Goal: Task Accomplishment & Management: Complete application form

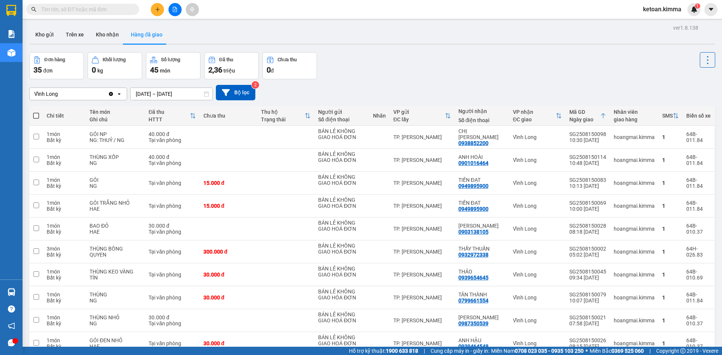
click at [79, 94] on div "Vĩnh Long" at bounding box center [69, 94] width 78 height 12
click at [53, 109] on span "TP. [PERSON_NAME]" at bounding box center [61, 110] width 52 height 8
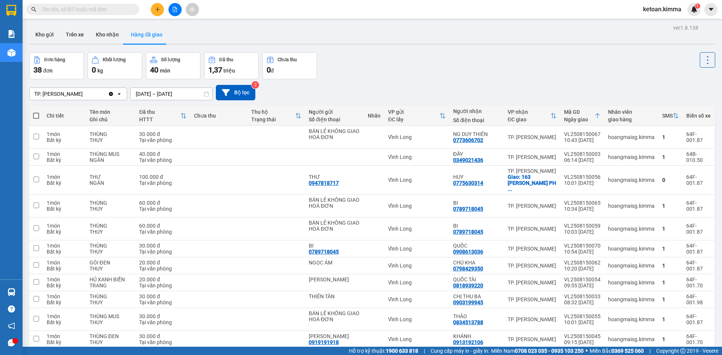
click at [75, 97] on div "TP. [PERSON_NAME]" at bounding box center [69, 94] width 78 height 12
click at [46, 122] on span "Vĩnh Long" at bounding box center [47, 124] width 25 height 8
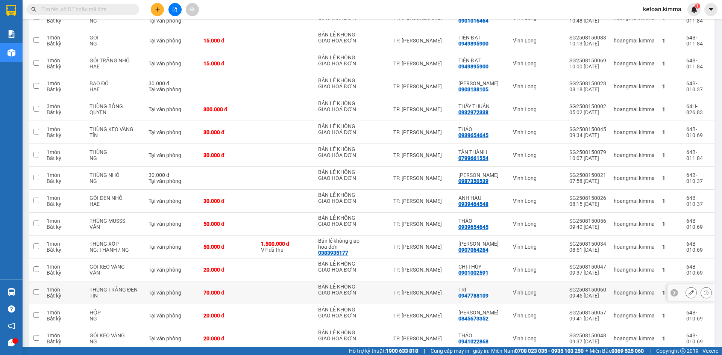
scroll to position [126, 0]
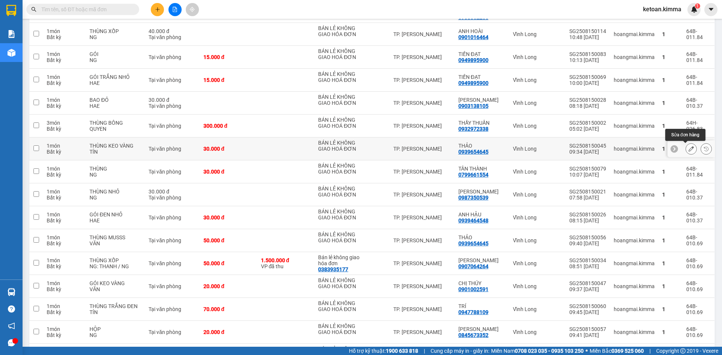
click at [689, 150] on icon at bounding box center [691, 148] width 5 height 5
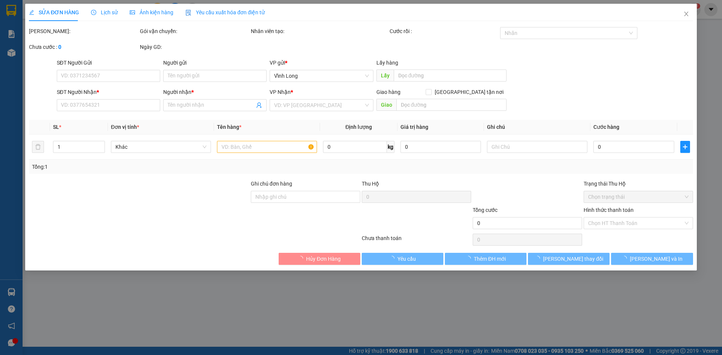
type input "BÁN LẺ KHÔNG GIAO HOÁ ĐƠN"
type input "0939654645"
type input "THẢO"
type input "NHI G"
type input "30.000"
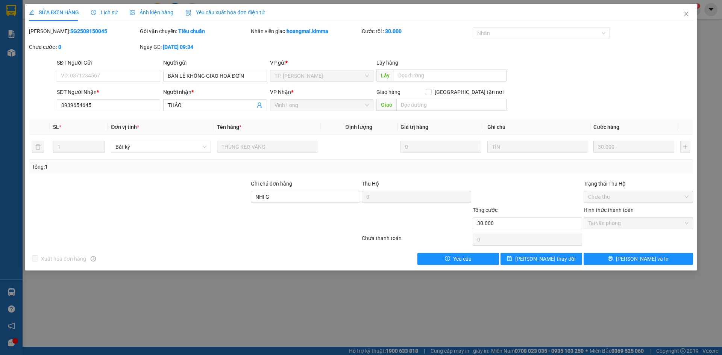
click at [229, 9] on span "Yêu cầu xuất hóa đơn điện tử" at bounding box center [224, 12] width 79 height 6
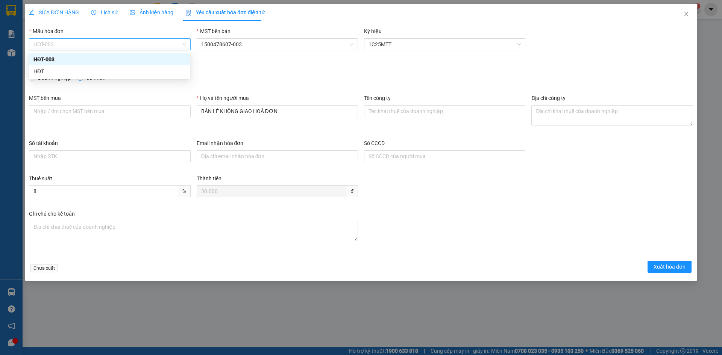
click at [116, 44] on span "HĐT-003" at bounding box center [109, 44] width 152 height 11
click at [48, 70] on div "HĐT" at bounding box center [109, 71] width 152 height 8
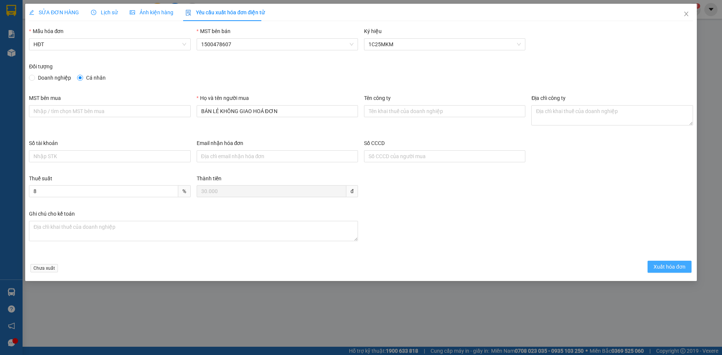
click at [653, 269] on button "Xuất hóa đơn" at bounding box center [670, 267] width 44 height 12
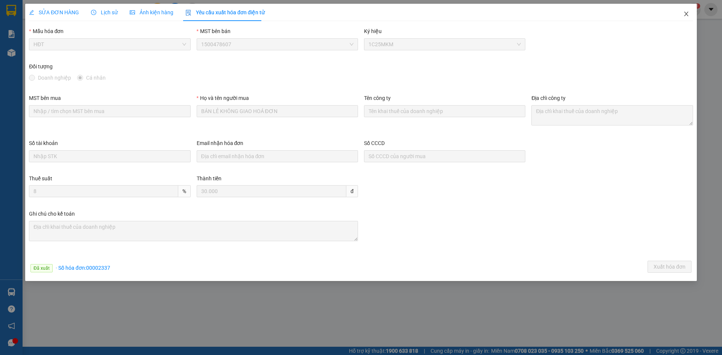
click at [685, 14] on icon "close" at bounding box center [686, 14] width 6 height 6
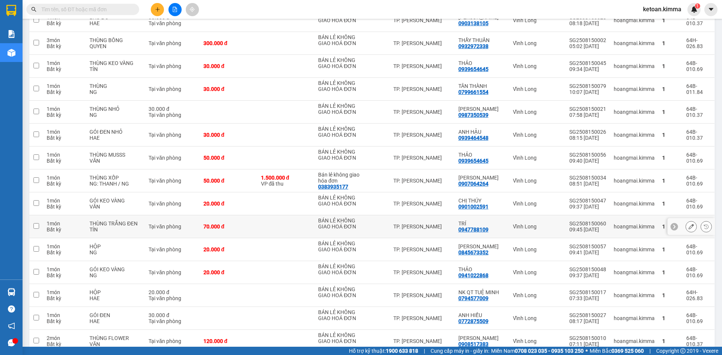
scroll to position [151, 0]
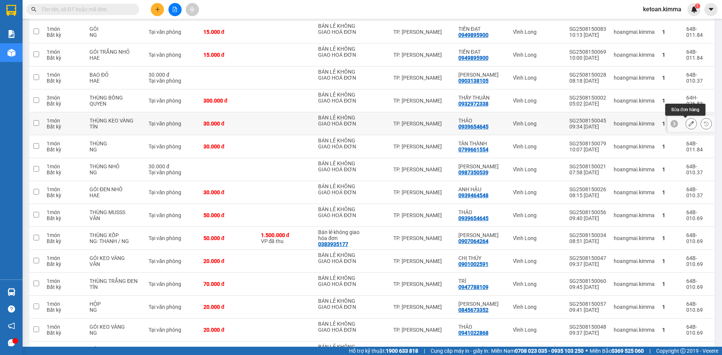
click at [689, 124] on icon at bounding box center [691, 123] width 5 height 5
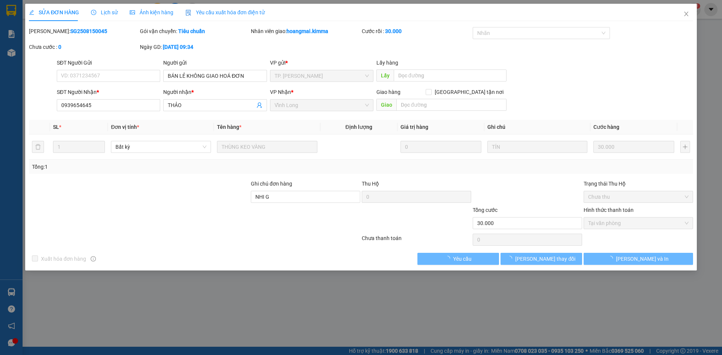
checkbox input "true"
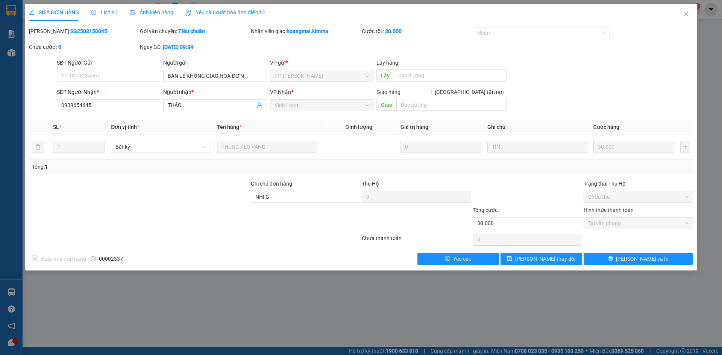
click at [228, 6] on div "Yêu cầu xuất hóa đơn điện tử" at bounding box center [224, 12] width 79 height 17
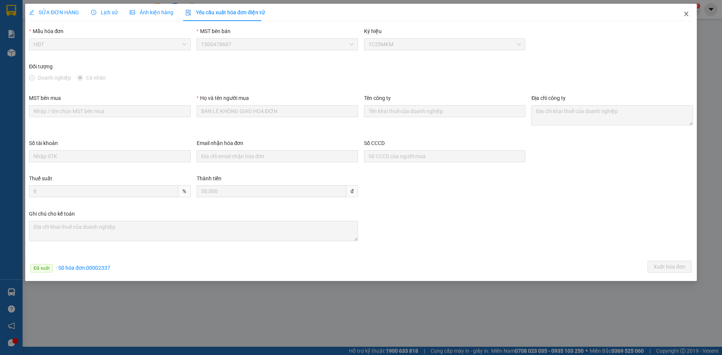
click at [686, 14] on icon "close" at bounding box center [686, 14] width 6 height 6
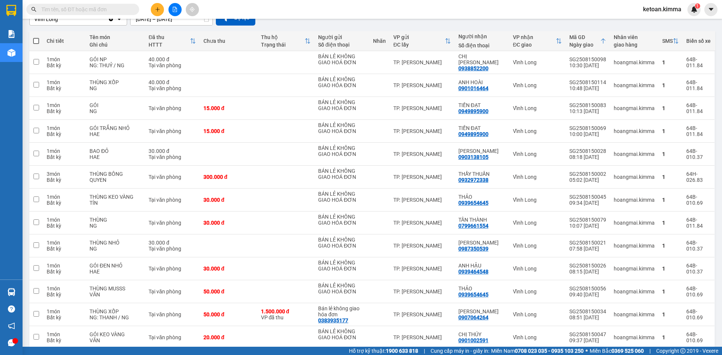
scroll to position [69, 0]
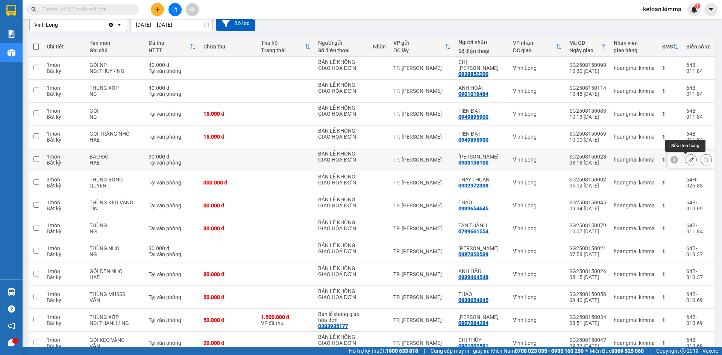
click at [689, 161] on icon at bounding box center [691, 159] width 5 height 5
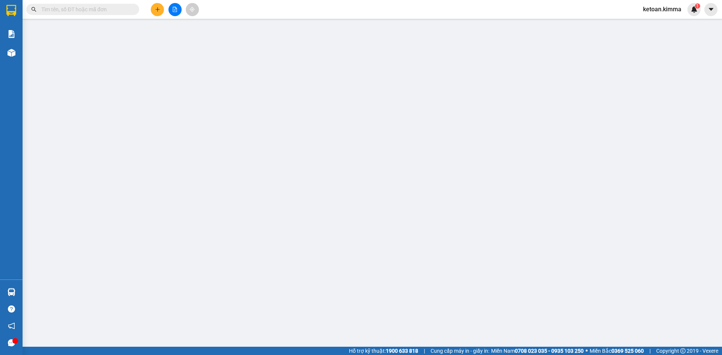
type input "BÁN LẺ KHÔNG GIAO HOÁ ĐƠN"
type input "0903138105"
type input "ANH ĐÀO"
type input "30.000"
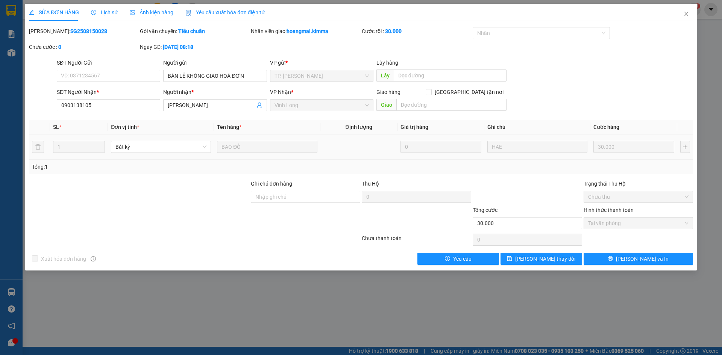
click at [217, 14] on span "Yêu cầu xuất hóa đơn điện tử" at bounding box center [224, 12] width 79 height 6
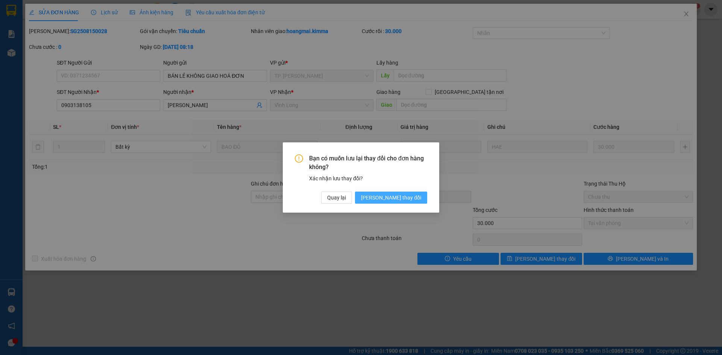
click at [414, 202] on button "[PERSON_NAME] thay đổi" at bounding box center [391, 198] width 72 height 12
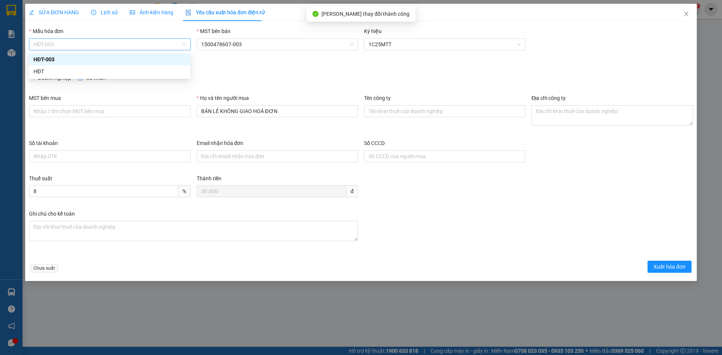
click at [70, 46] on span "HĐT-003" at bounding box center [109, 44] width 152 height 11
click at [47, 71] on div "HĐT" at bounding box center [109, 71] width 152 height 8
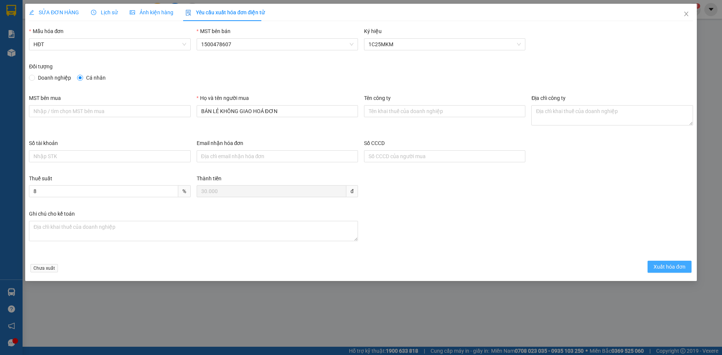
click at [663, 263] on span "Xuất hóa đơn" at bounding box center [670, 267] width 32 height 8
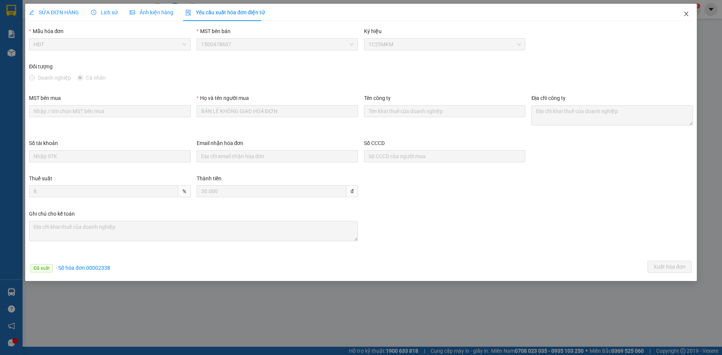
click at [685, 15] on icon "close" at bounding box center [686, 14] width 4 height 5
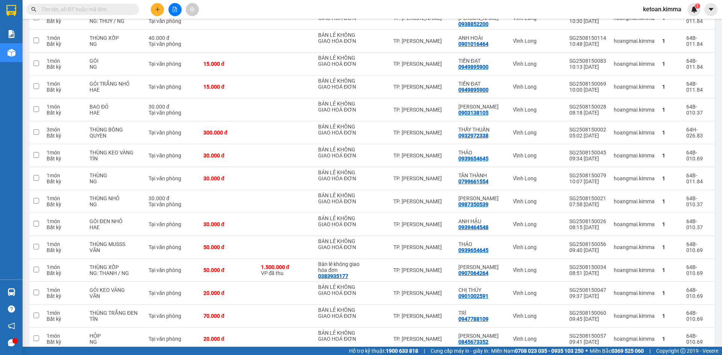
scroll to position [116, 0]
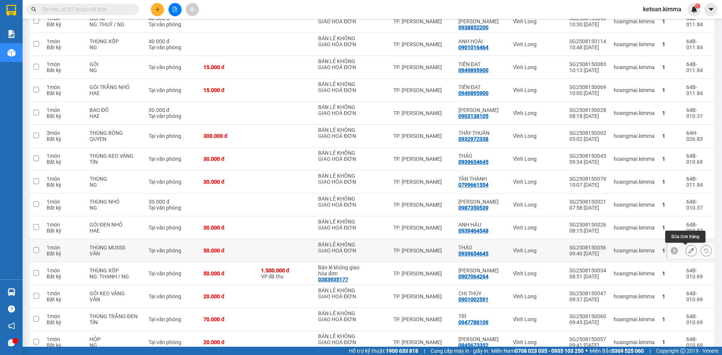
click at [689, 252] on icon at bounding box center [691, 250] width 5 height 5
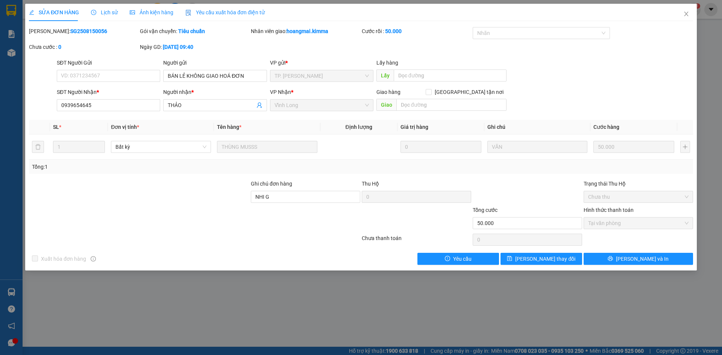
click at [235, 10] on span "Yêu cầu xuất hóa đơn điện tử" at bounding box center [224, 12] width 79 height 6
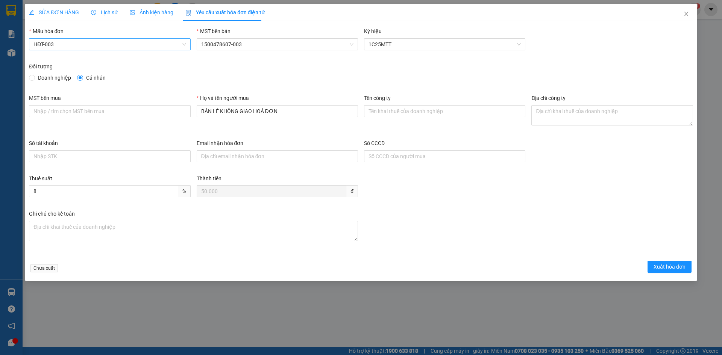
drag, startPoint x: 130, startPoint y: 48, endPoint x: 125, endPoint y: 51, distance: 5.9
click at [129, 48] on span "HĐT-003" at bounding box center [109, 44] width 152 height 11
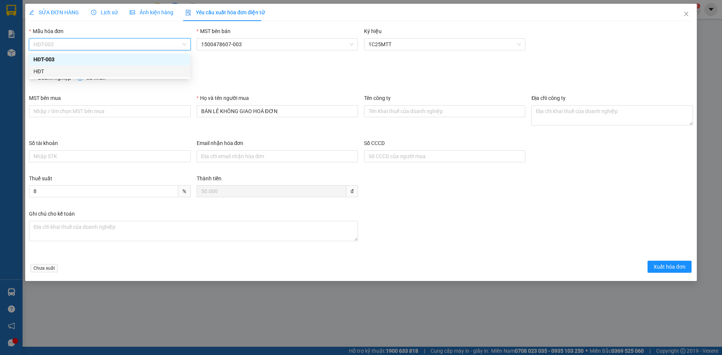
click at [69, 74] on div "HĐT" at bounding box center [109, 71] width 152 height 8
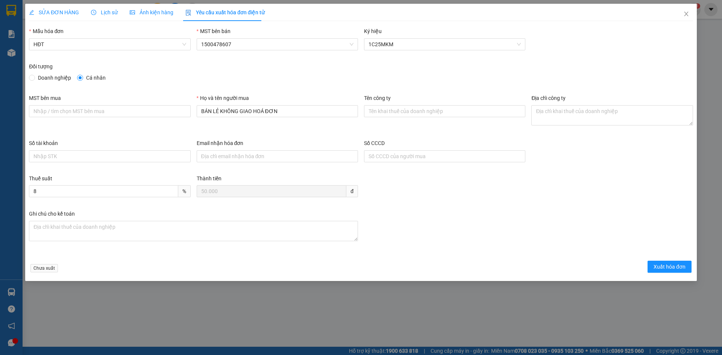
click at [667, 274] on div "Chưa xuất Xuất hóa đơn" at bounding box center [360, 268] width 667 height 15
click at [665, 264] on span "Xuất hóa đơn" at bounding box center [670, 267] width 32 height 8
click at [685, 15] on icon "close" at bounding box center [686, 14] width 6 height 6
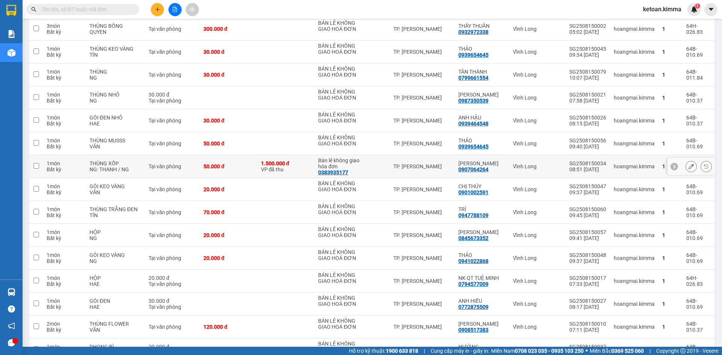
scroll to position [188, 0]
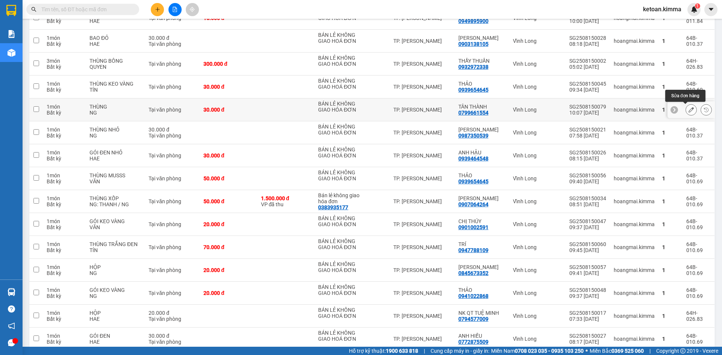
click at [689, 111] on icon at bounding box center [691, 109] width 5 height 5
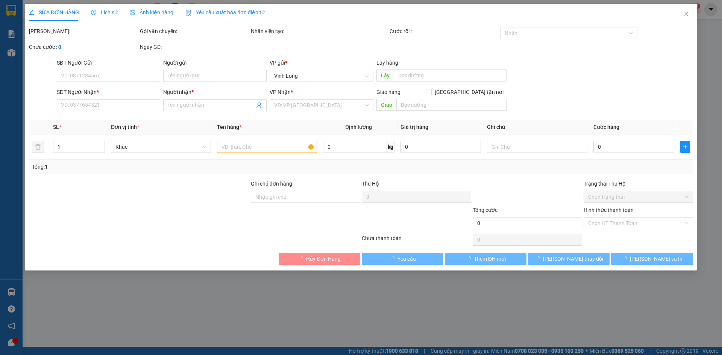
type input "BÁN LẺ KHÔNG GIAO HÓA ĐƠN"
type input "0799661554"
type input "TÂN THÀNH"
type input "NHI G"
type input "30.000"
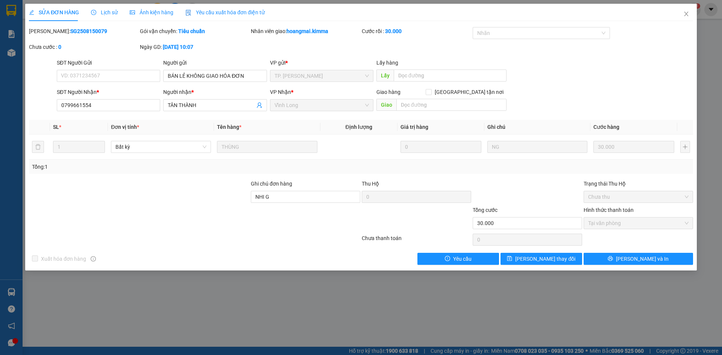
click at [215, 12] on span "Yêu cầu xuất hóa đơn điện tử" at bounding box center [224, 12] width 79 height 6
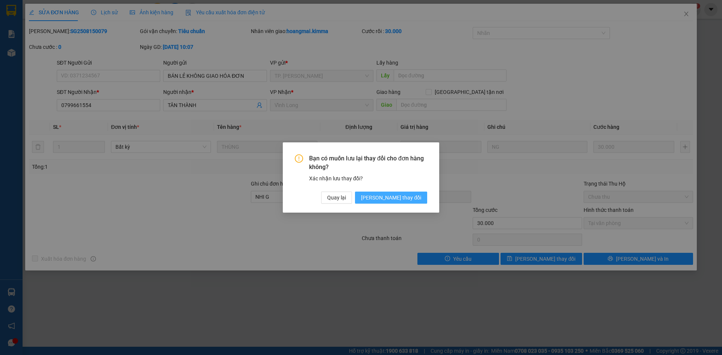
click at [396, 197] on span "[PERSON_NAME] thay đổi" at bounding box center [391, 198] width 60 height 8
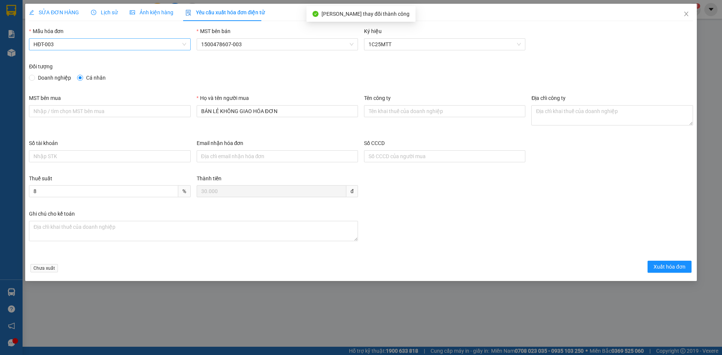
click at [112, 42] on span "HĐT-003" at bounding box center [109, 44] width 152 height 11
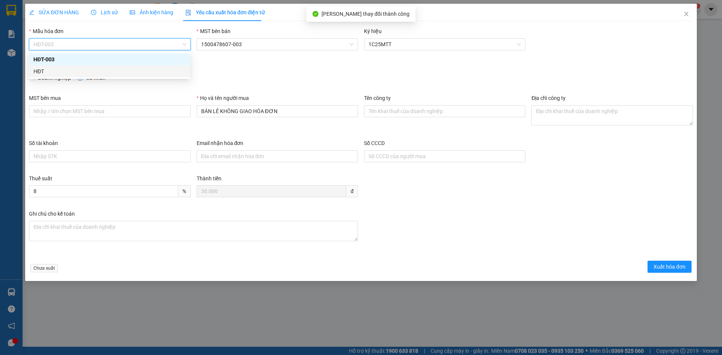
click at [37, 73] on div "HĐT" at bounding box center [109, 71] width 152 height 8
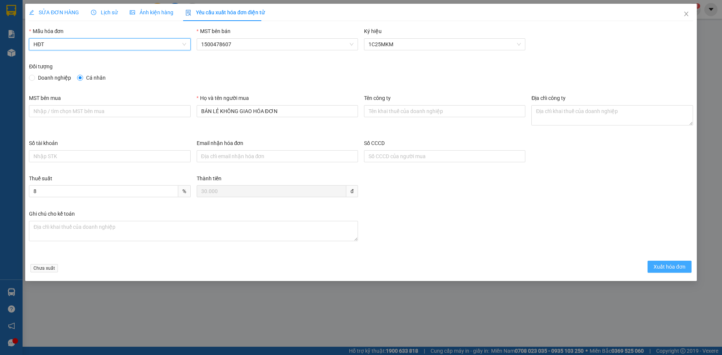
click at [674, 272] on button "Xuất hóa đơn" at bounding box center [670, 267] width 44 height 12
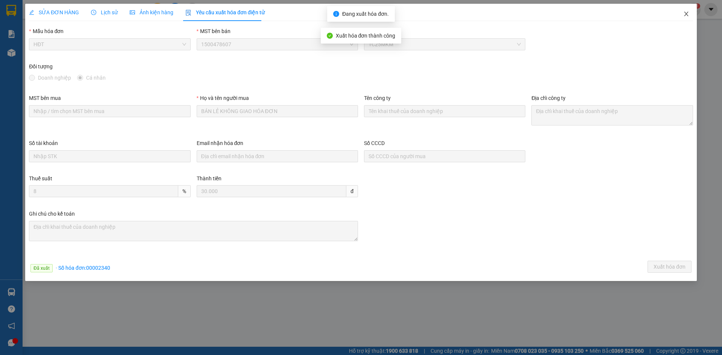
click at [686, 12] on icon "close" at bounding box center [686, 14] width 6 height 6
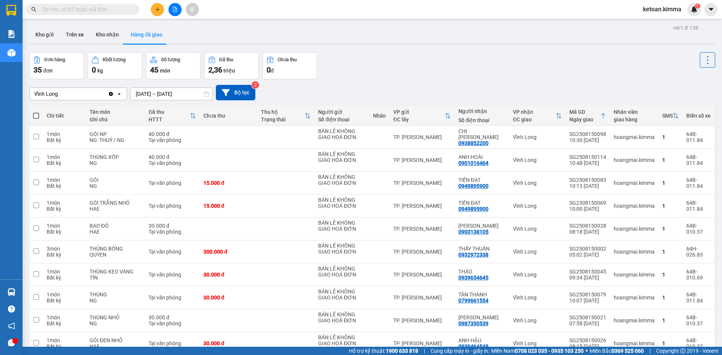
scroll to position [22, 0]
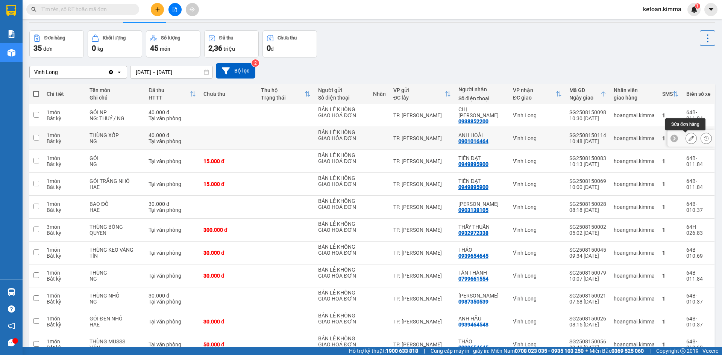
click at [689, 137] on icon at bounding box center [691, 138] width 5 height 5
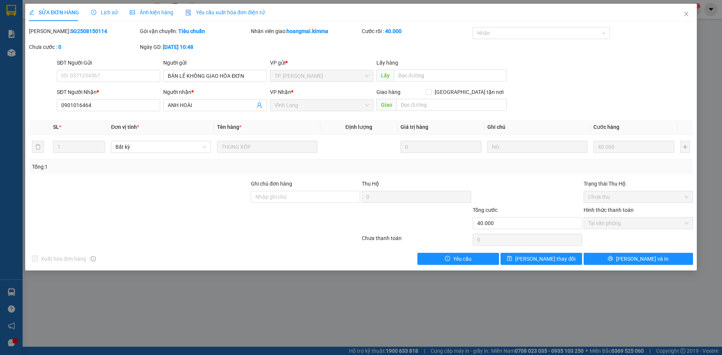
click at [233, 15] on span "Yêu cầu xuất hóa đơn điện tử" at bounding box center [224, 12] width 79 height 6
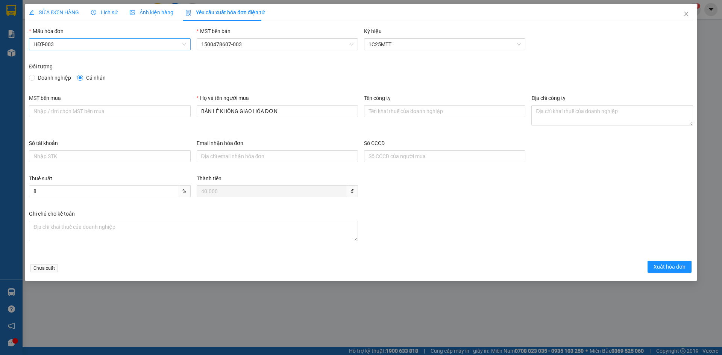
click at [56, 44] on span "HĐT-003" at bounding box center [109, 44] width 152 height 11
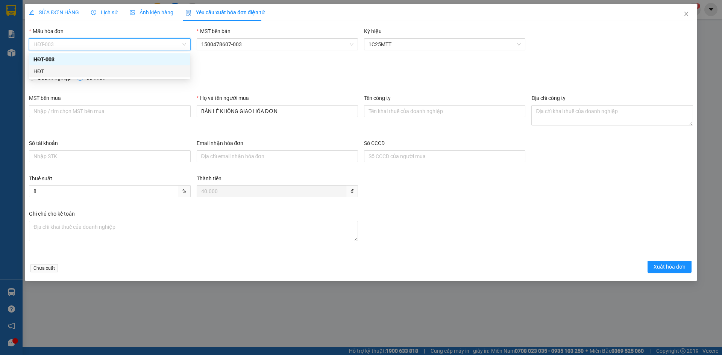
click at [40, 70] on div "HĐT" at bounding box center [109, 71] width 152 height 8
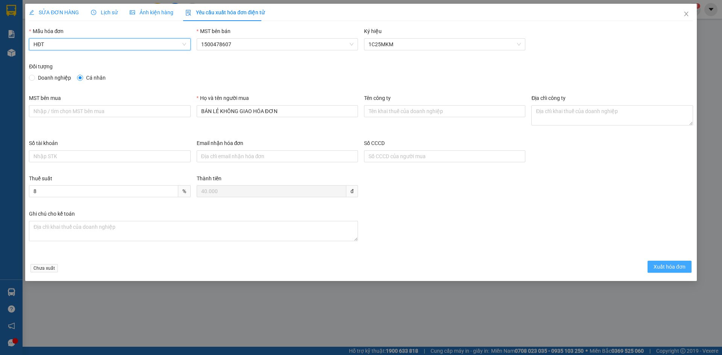
click at [682, 263] on span "Xuất hóa đơn" at bounding box center [670, 267] width 32 height 8
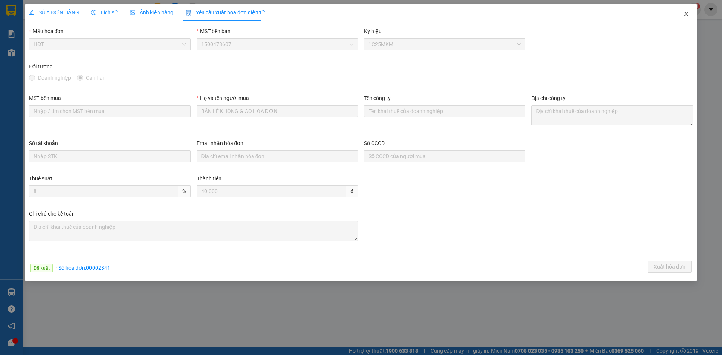
click at [685, 14] on icon "close" at bounding box center [686, 14] width 6 height 6
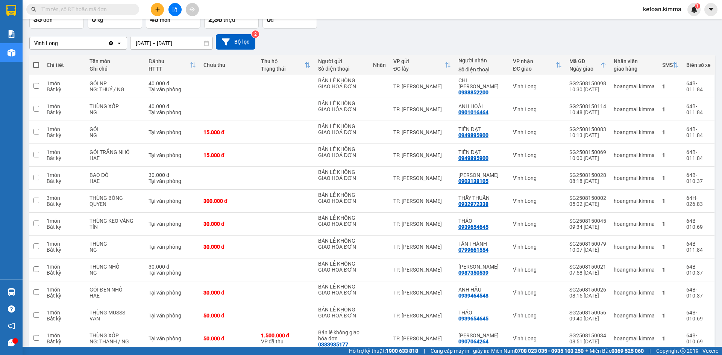
scroll to position [59, 0]
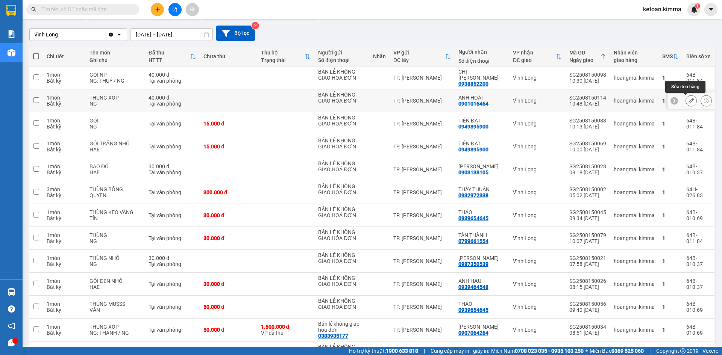
click at [689, 103] on icon at bounding box center [691, 100] width 5 height 5
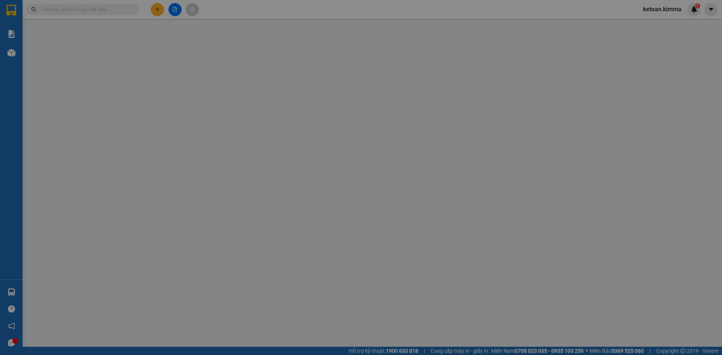
type input "BÁN LẺ KHÔNG GIAO HÓA ĐƠN"
type input "0901016464"
type input "ANH HOÀI"
type input "40.000"
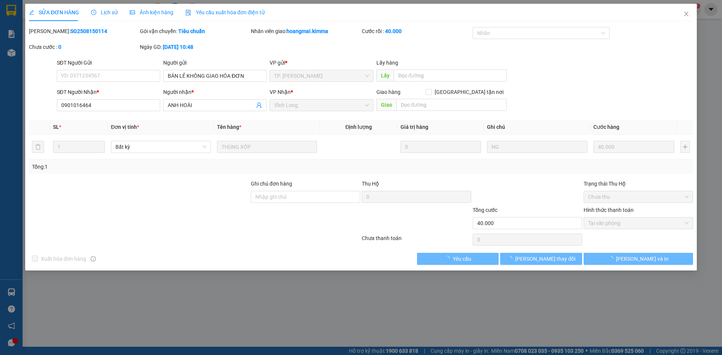
checkbox input "true"
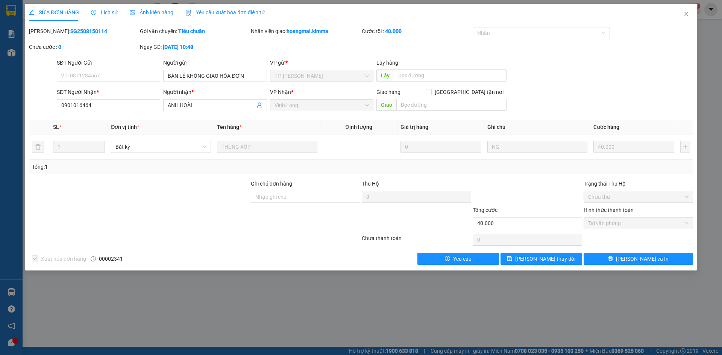
click at [233, 10] on span "Yêu cầu xuất hóa đơn điện tử" at bounding box center [224, 12] width 79 height 6
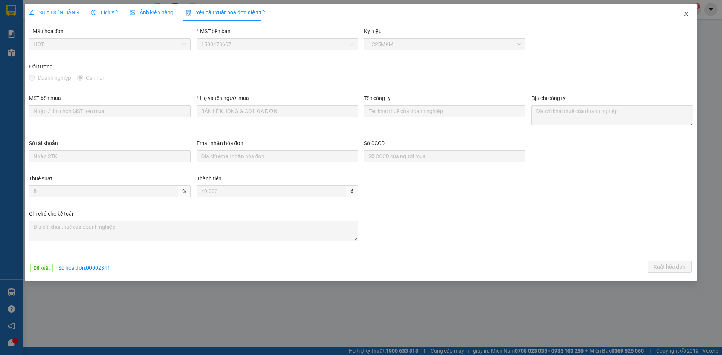
click at [688, 14] on icon "close" at bounding box center [686, 14] width 6 height 6
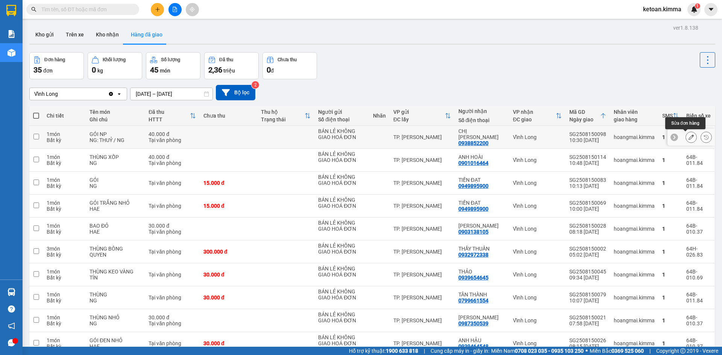
click at [689, 136] on icon at bounding box center [691, 137] width 5 height 5
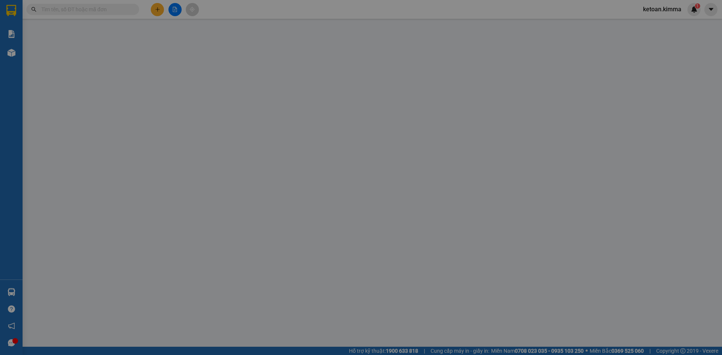
type input "BÁN LẺ KHÔNG GIAO HOÁ ĐƠN"
type input "0938852200"
type input "CHỊ TÙNG"
type input "40.000"
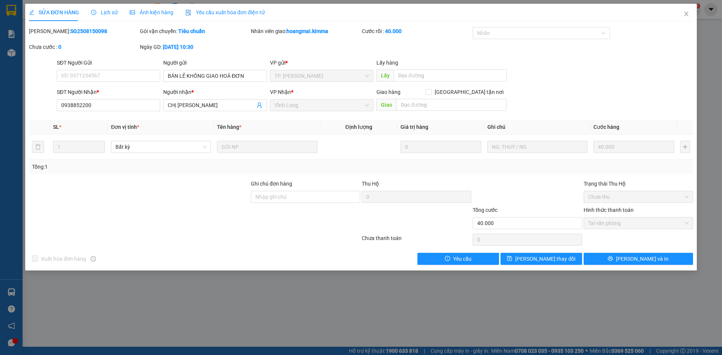
click at [243, 8] on div "Yêu cầu xuất hóa đơn điện tử" at bounding box center [224, 12] width 79 height 8
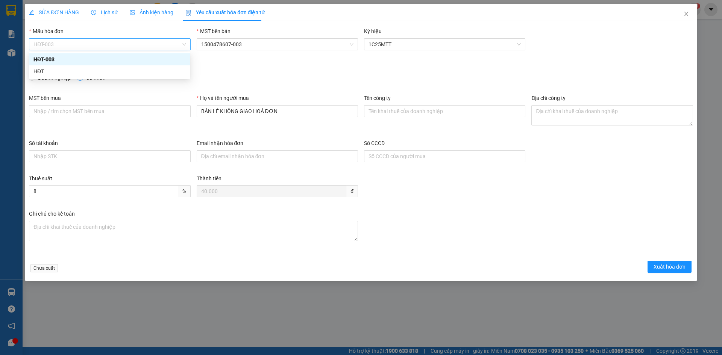
click at [72, 46] on span "HĐT-003" at bounding box center [109, 44] width 152 height 11
click at [49, 70] on div "HĐT" at bounding box center [109, 71] width 152 height 8
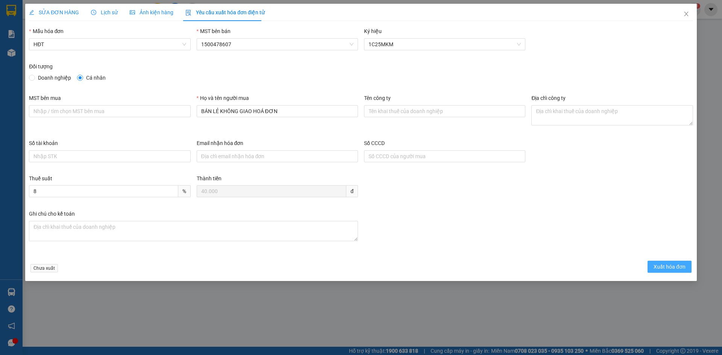
click at [678, 263] on button "Xuất hóa đơn" at bounding box center [670, 267] width 44 height 12
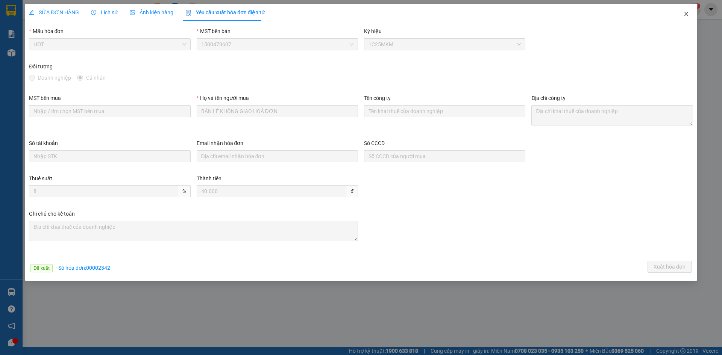
click at [685, 16] on icon "close" at bounding box center [686, 14] width 4 height 5
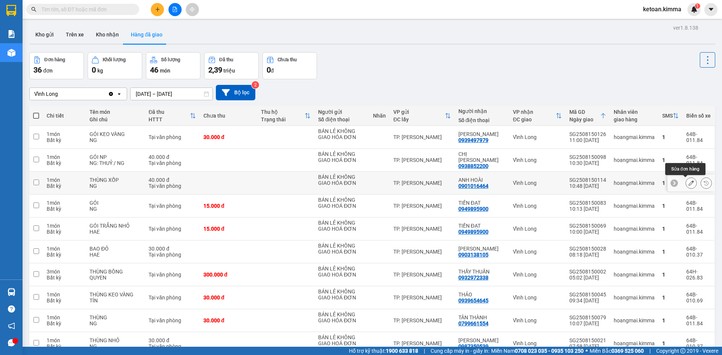
click at [686, 183] on button at bounding box center [691, 183] width 11 height 13
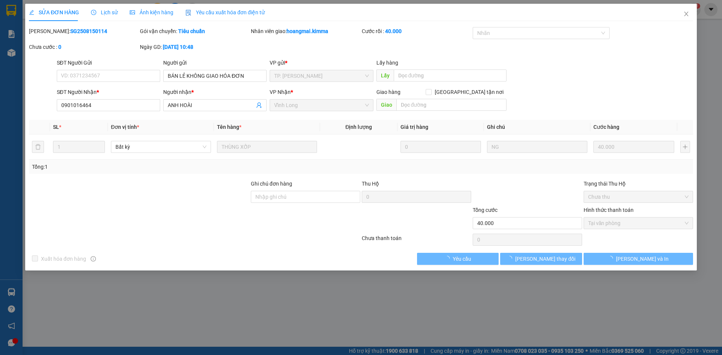
checkbox input "true"
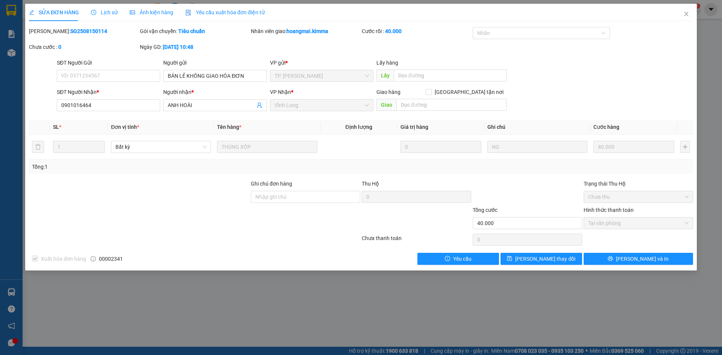
click at [224, 14] on span "Yêu cầu xuất hóa đơn điện tử" at bounding box center [224, 12] width 79 height 6
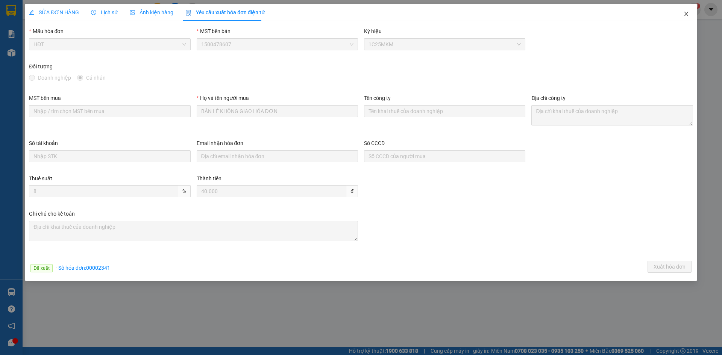
drag, startPoint x: 685, startPoint y: 12, endPoint x: 722, endPoint y: 221, distance: 213.0
click at [685, 12] on icon "close" at bounding box center [686, 14] width 6 height 6
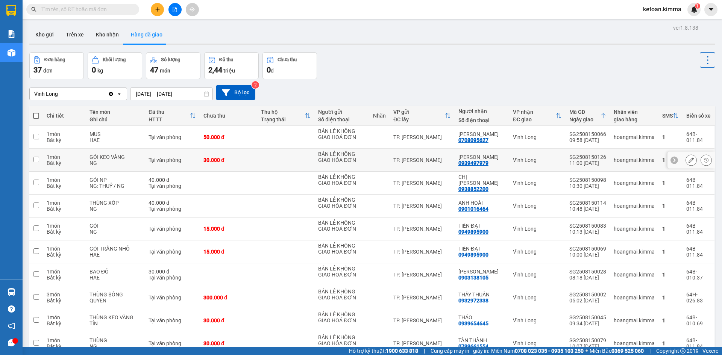
click at [686, 162] on button at bounding box center [691, 160] width 11 height 13
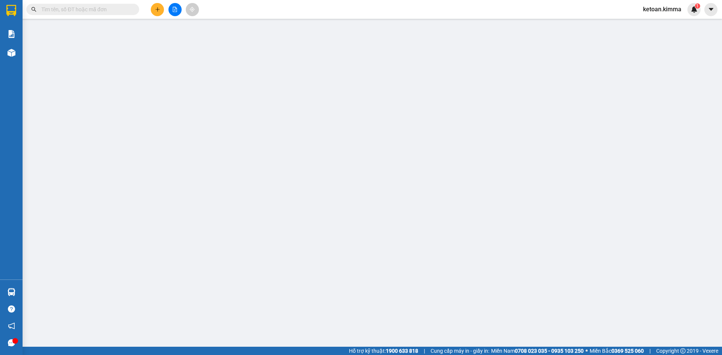
type input "BÁN LẺ KHÔNG GIAO HÓA ĐƠN"
type input "0939497979"
type input "TẤN PHÚC"
type input "NHI G"
type input "30.000"
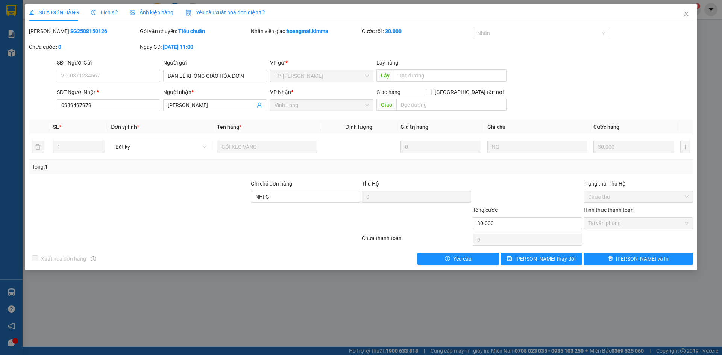
click at [212, 12] on span "Yêu cầu xuất hóa đơn điện tử" at bounding box center [224, 12] width 79 height 6
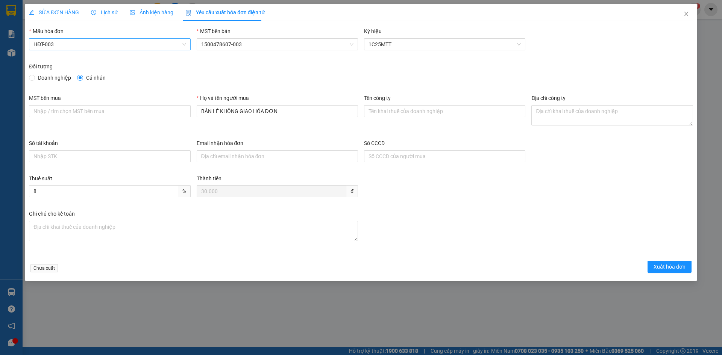
click at [109, 45] on span "HĐT-003" at bounding box center [109, 44] width 152 height 11
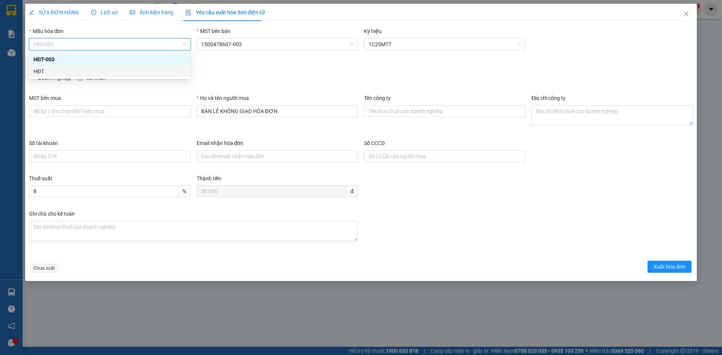
click at [50, 67] on div "HĐT" at bounding box center [109, 71] width 161 height 12
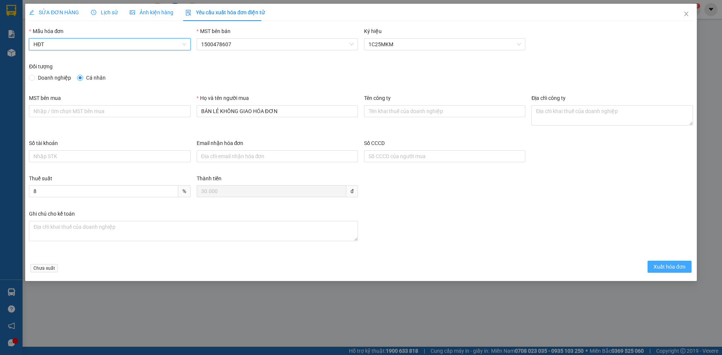
click at [652, 270] on button "Xuất hóa đơn" at bounding box center [670, 267] width 44 height 12
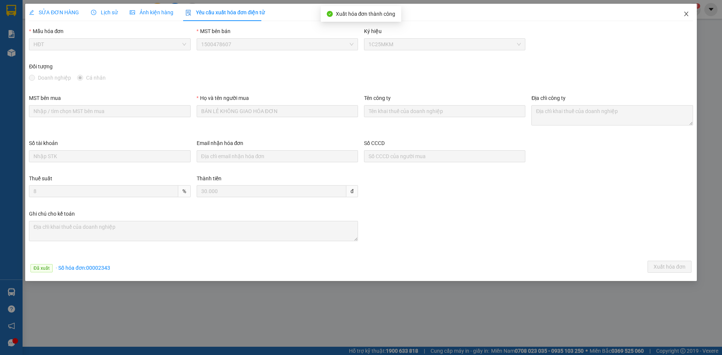
click at [687, 16] on icon "close" at bounding box center [686, 14] width 6 height 6
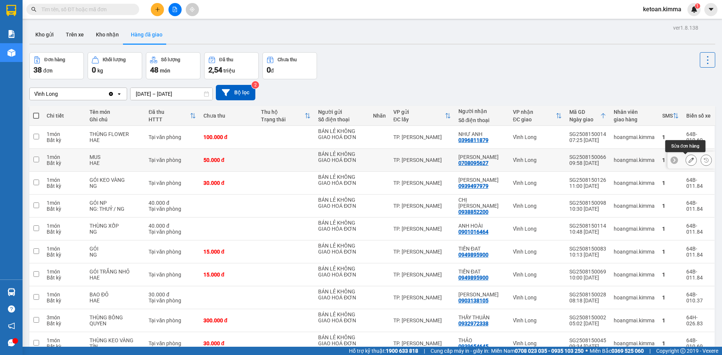
click at [689, 158] on button at bounding box center [691, 160] width 11 height 13
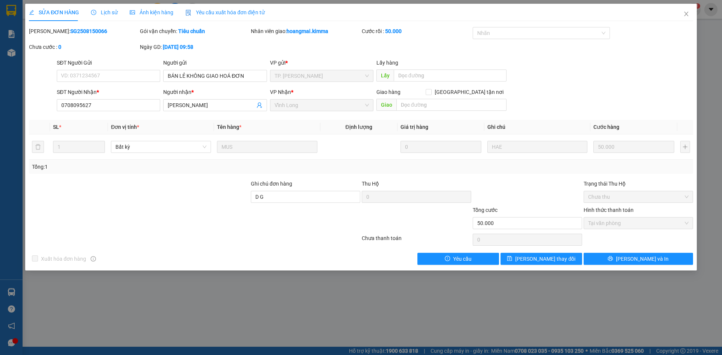
click at [206, 12] on span "Yêu cầu xuất hóa đơn điện tử" at bounding box center [224, 12] width 79 height 6
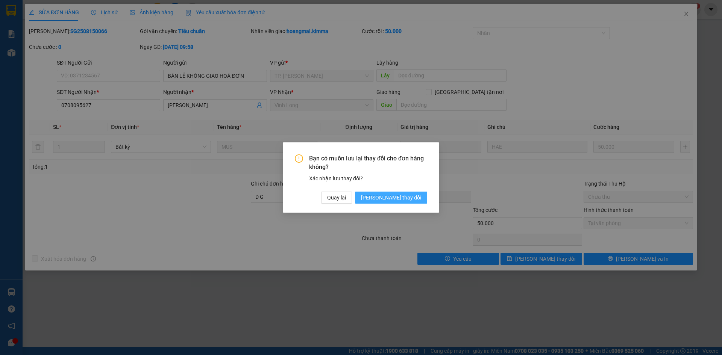
click at [399, 198] on span "[PERSON_NAME] thay đổi" at bounding box center [391, 198] width 60 height 8
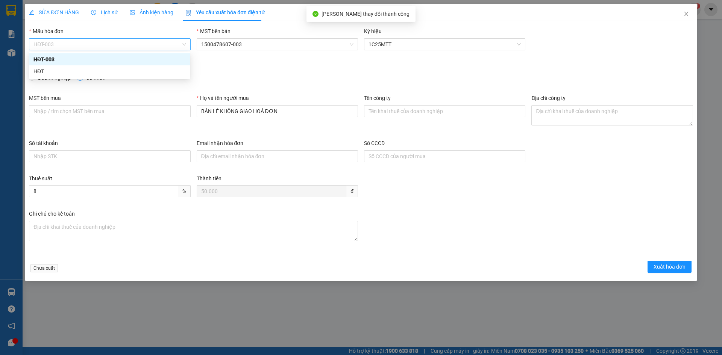
click at [79, 45] on span "HĐT-003" at bounding box center [109, 44] width 152 height 11
click at [47, 74] on div "HĐT" at bounding box center [109, 71] width 152 height 8
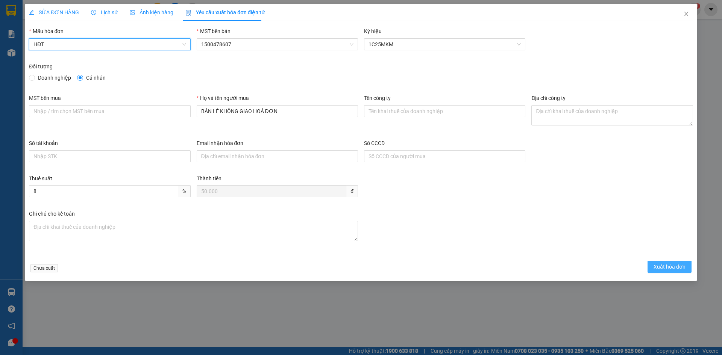
click at [674, 266] on span "Xuất hóa đơn" at bounding box center [670, 267] width 32 height 8
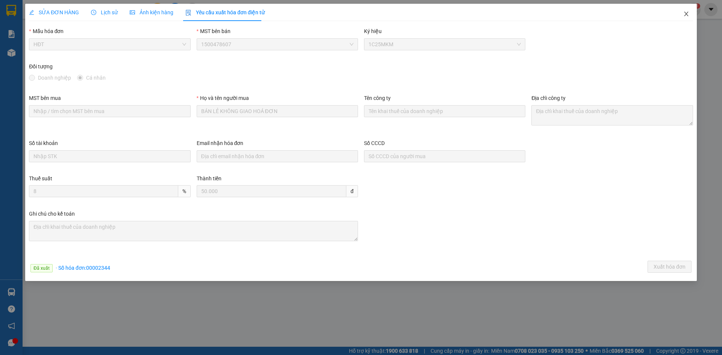
click at [687, 15] on icon "close" at bounding box center [686, 14] width 4 height 5
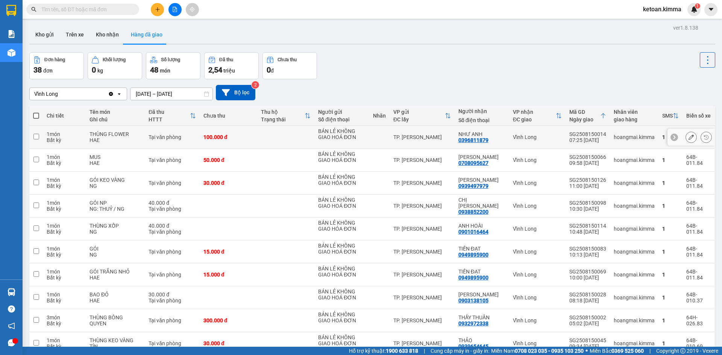
click at [689, 139] on icon at bounding box center [691, 137] width 5 height 5
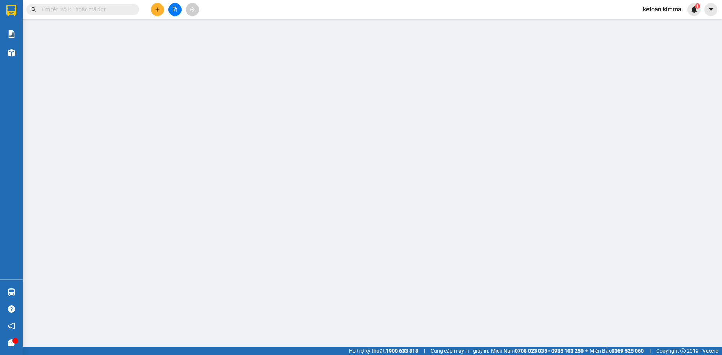
type input "BÁN LẺ KHÔNG GIAO HOÁ ĐƠN"
type input "0396811879"
type input "NHƯ ANH"
type input "D G"
type input "100.000"
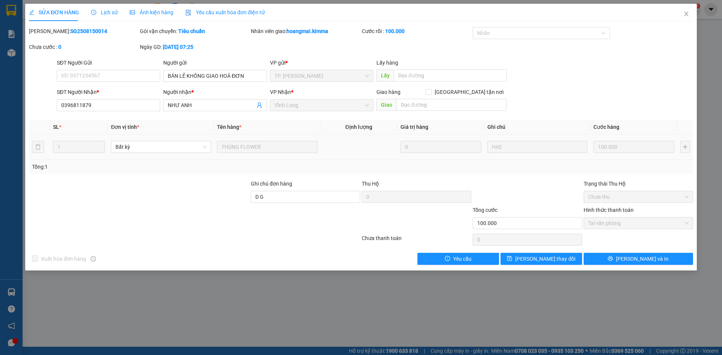
click at [211, 14] on span "Yêu cầu xuất hóa đơn điện tử" at bounding box center [224, 12] width 79 height 6
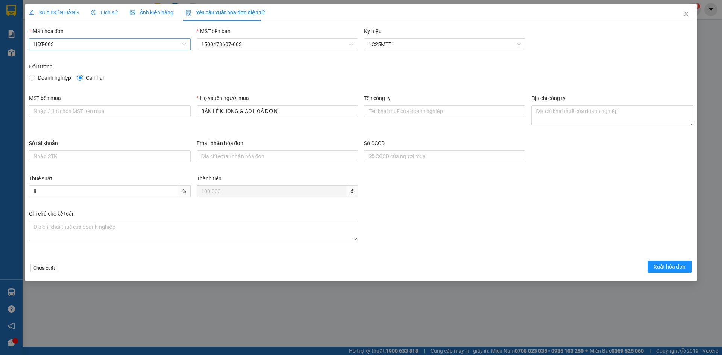
click at [67, 45] on span "HĐT-003" at bounding box center [109, 44] width 152 height 11
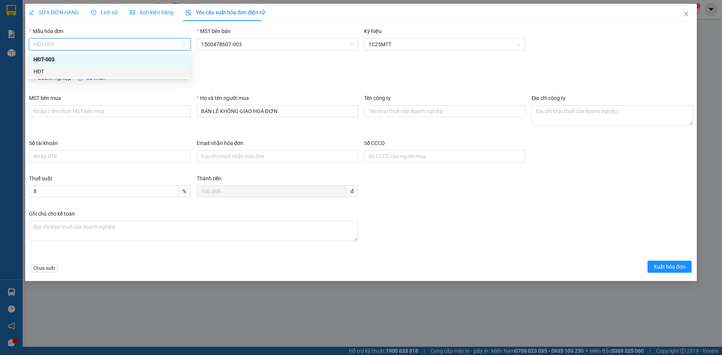
click at [49, 70] on div "HĐT" at bounding box center [109, 71] width 152 height 8
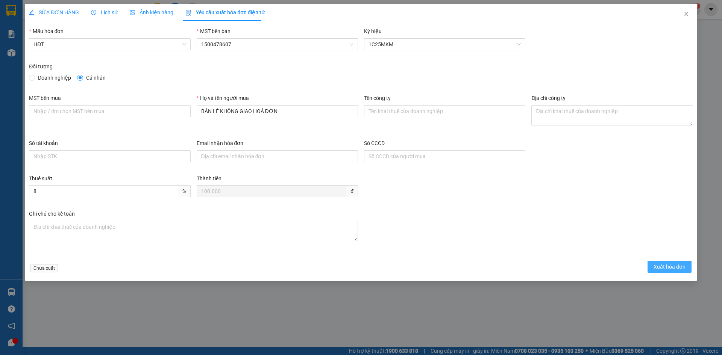
click at [676, 271] on span "Xuất hóa đơn" at bounding box center [670, 267] width 32 height 8
click at [687, 15] on icon "close" at bounding box center [686, 14] width 4 height 5
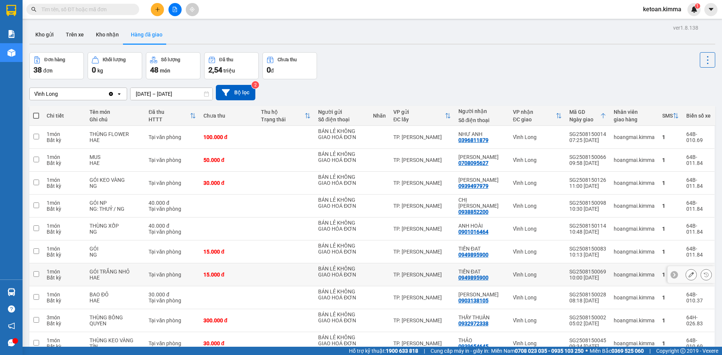
scroll to position [226, 0]
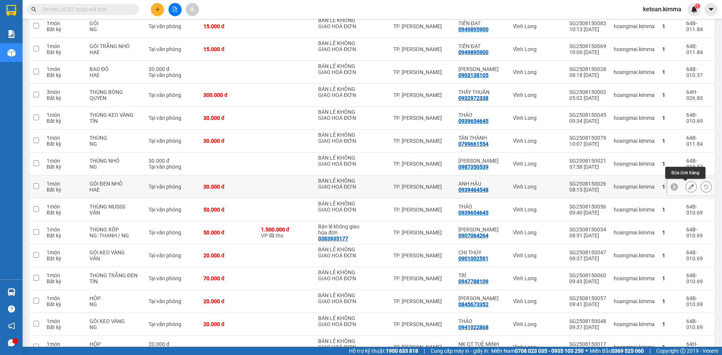
click at [689, 187] on icon at bounding box center [691, 186] width 5 height 5
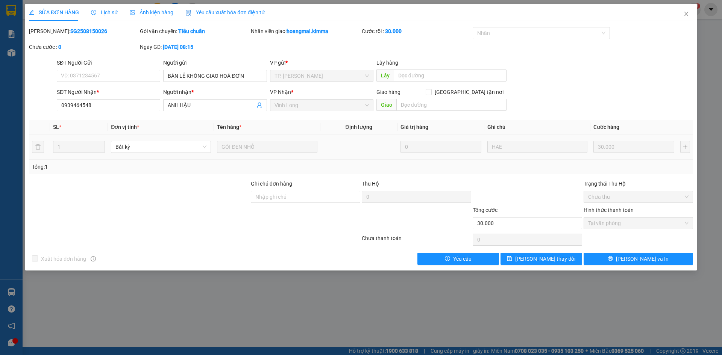
click at [229, 10] on span "Yêu cầu xuất hóa đơn điện tử" at bounding box center [224, 12] width 79 height 6
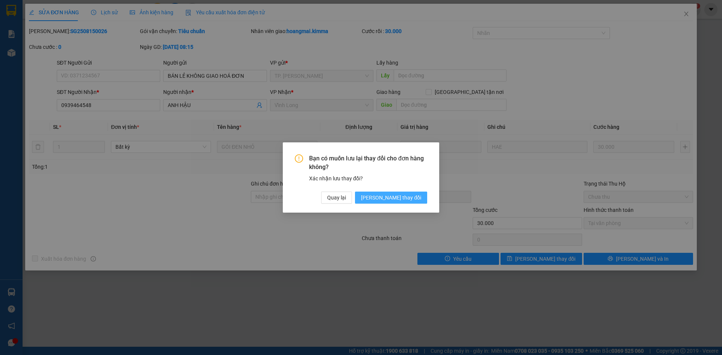
click at [392, 200] on button "[PERSON_NAME] thay đổi" at bounding box center [391, 198] width 72 height 12
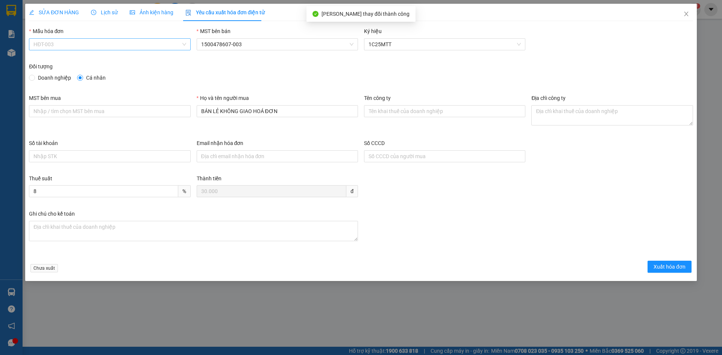
click at [83, 40] on span "HĐT-003" at bounding box center [109, 44] width 152 height 11
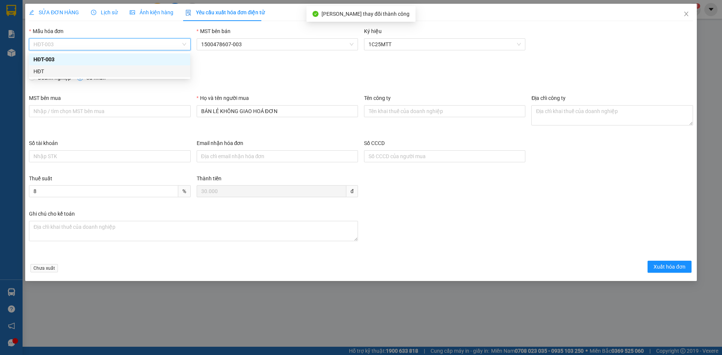
click at [37, 71] on div "HĐT" at bounding box center [109, 71] width 152 height 8
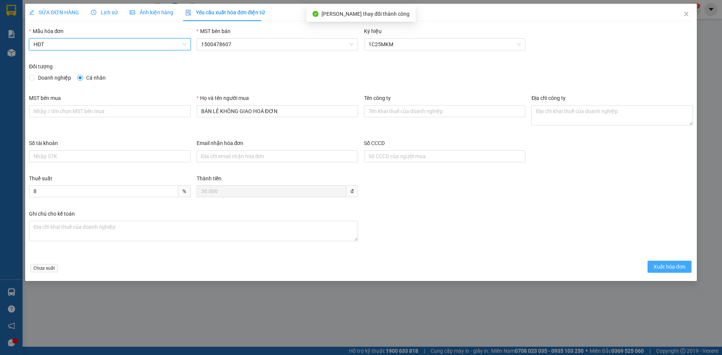
click at [657, 265] on span "Xuất hóa đơn" at bounding box center [670, 267] width 32 height 8
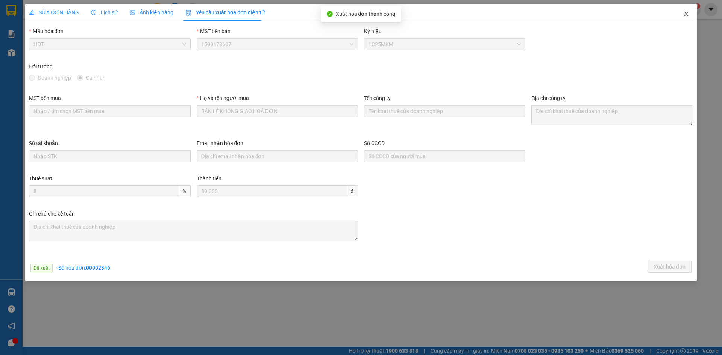
click at [687, 14] on icon "close" at bounding box center [686, 14] width 6 height 6
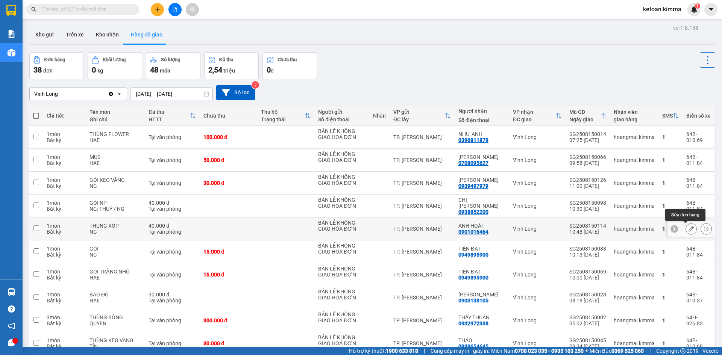
click at [689, 229] on icon at bounding box center [691, 228] width 5 height 5
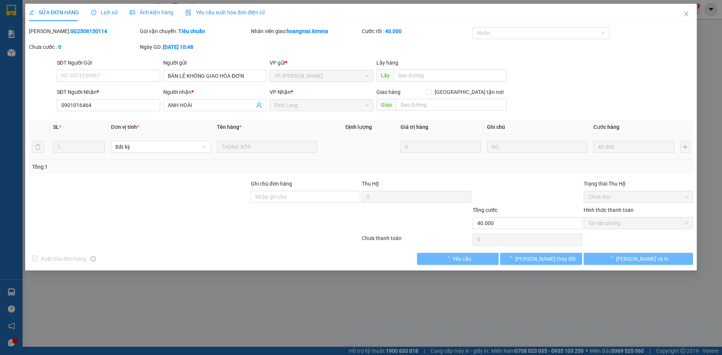
checkbox input "true"
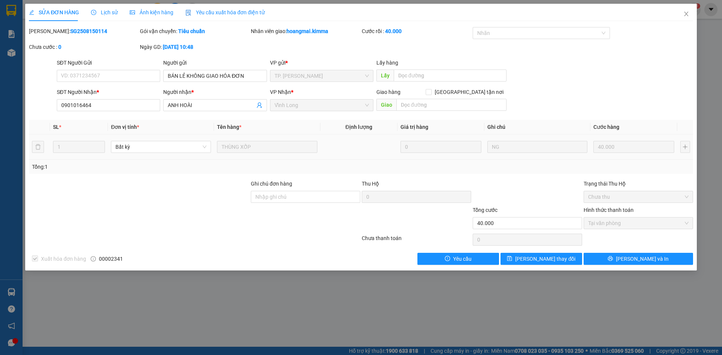
click at [242, 6] on div "Yêu cầu xuất hóa đơn điện tử" at bounding box center [224, 12] width 79 height 17
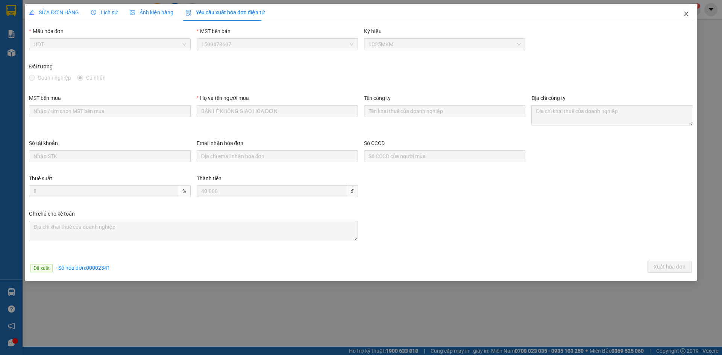
click at [689, 12] on icon "close" at bounding box center [686, 14] width 6 height 6
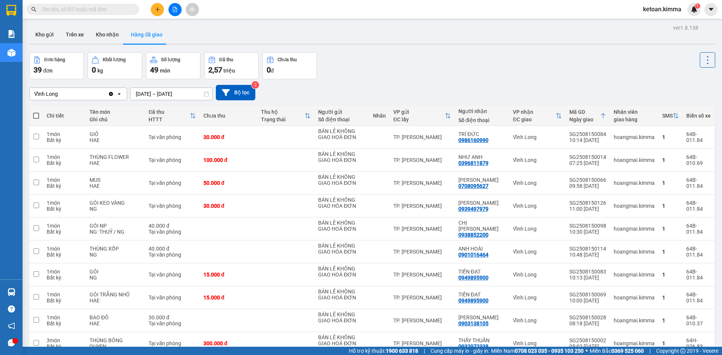
click at [77, 92] on div "Vĩnh Long" at bounding box center [69, 94] width 78 height 12
click at [46, 124] on span "Vĩnh Long" at bounding box center [48, 124] width 26 height 8
click at [79, 90] on div "Vĩnh Long" at bounding box center [69, 94] width 78 height 12
click at [56, 109] on span "TP. [PERSON_NAME]" at bounding box center [61, 110] width 52 height 8
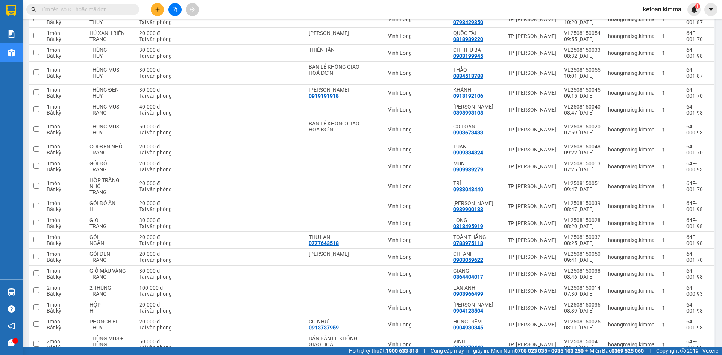
scroll to position [262, 0]
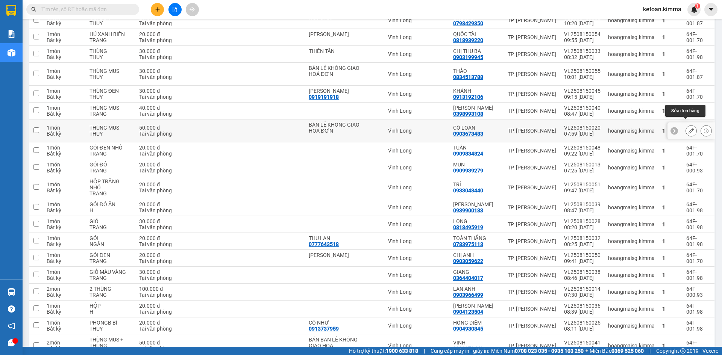
click at [689, 128] on icon at bounding box center [691, 130] width 5 height 5
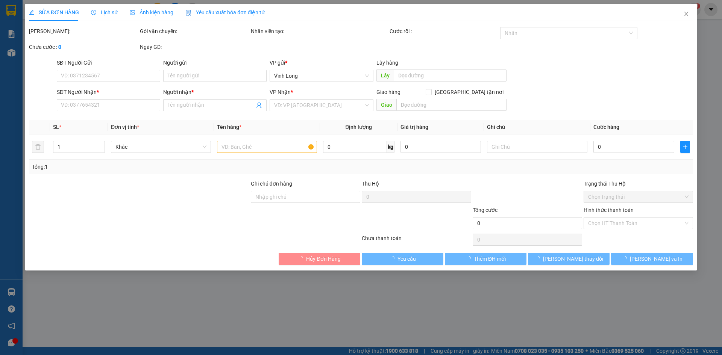
type input "BÁN LẺ KHÔNG GIAO HOÁ ĐƠN"
type input "0903673483"
type input "CÔ LOAN"
type input "HAE G"
type input "50.000"
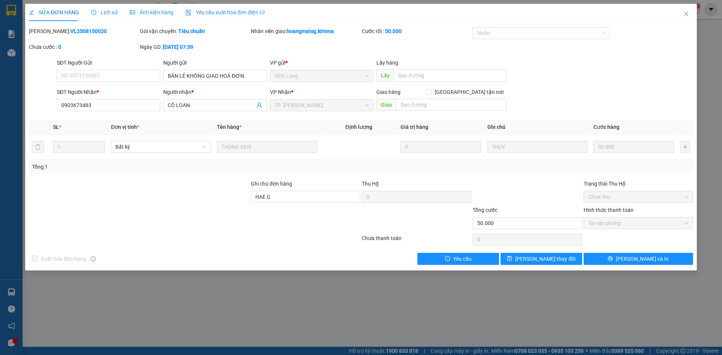
click at [208, 15] on span "Yêu cầu xuất hóa đơn điện tử" at bounding box center [224, 12] width 79 height 6
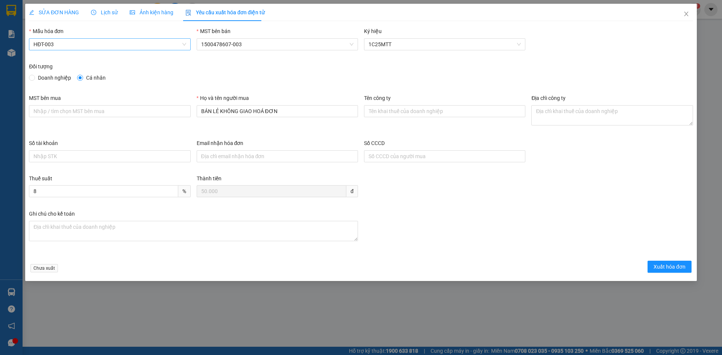
click at [105, 47] on span "HĐT-003" at bounding box center [109, 44] width 152 height 11
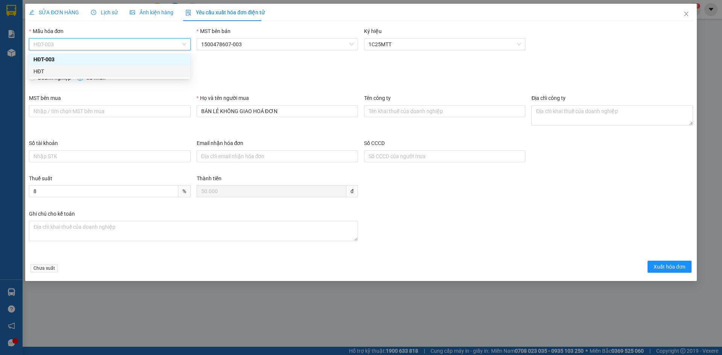
click at [52, 67] on div "HĐT" at bounding box center [109, 71] width 161 height 12
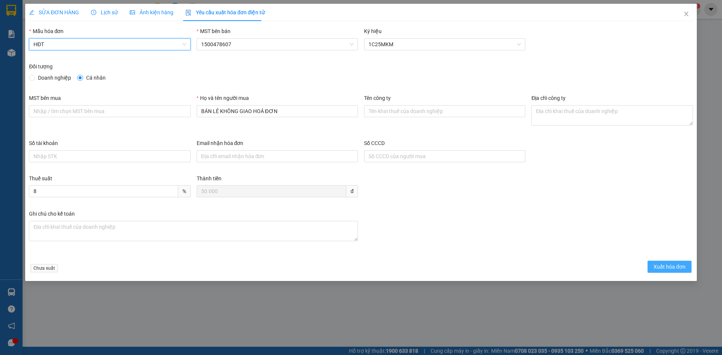
click at [671, 265] on span "Xuất hóa đơn" at bounding box center [670, 267] width 32 height 8
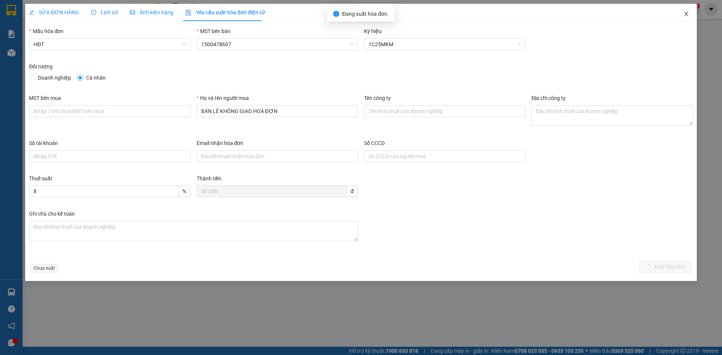
click at [688, 13] on icon "close" at bounding box center [686, 14] width 6 height 6
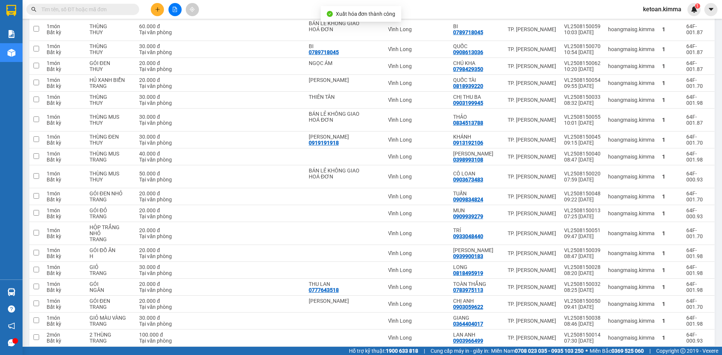
scroll to position [261, 0]
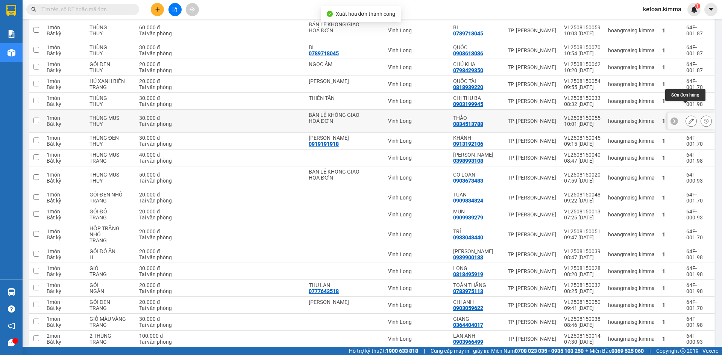
click at [689, 118] on icon at bounding box center [691, 120] width 5 height 5
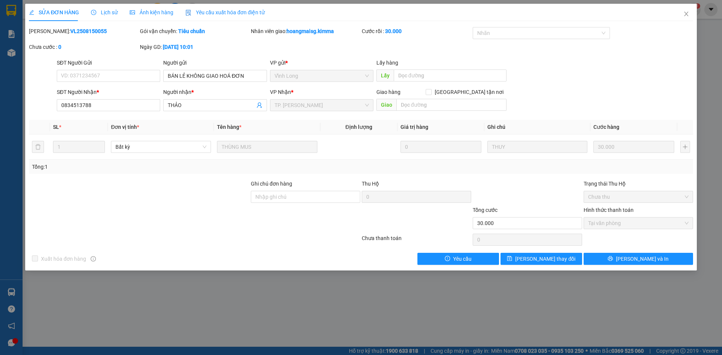
click at [220, 9] on span "Yêu cầu xuất hóa đơn điện tử" at bounding box center [224, 12] width 79 height 6
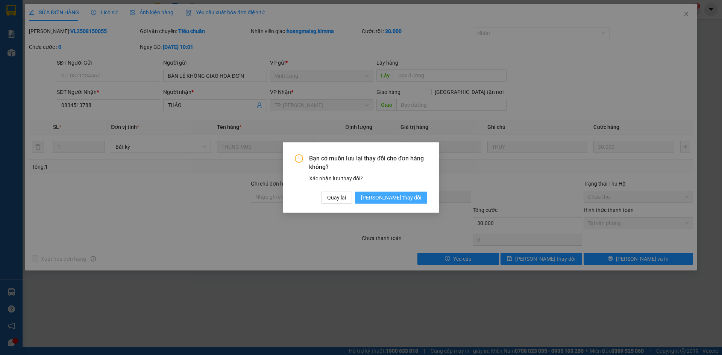
drag, startPoint x: 405, startPoint y: 200, endPoint x: 93, endPoint y: 126, distance: 320.8
click at [404, 200] on span "[PERSON_NAME] thay đổi" at bounding box center [391, 198] width 60 height 8
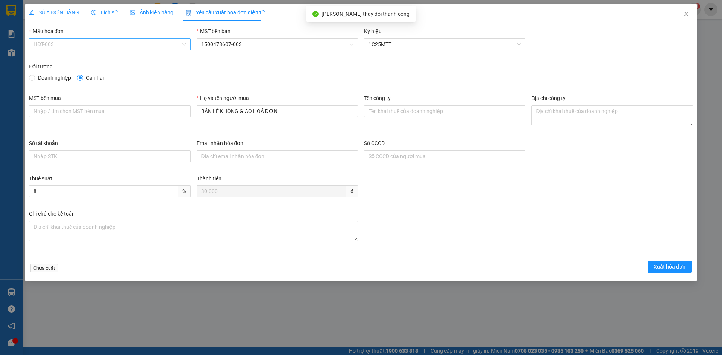
click at [56, 44] on span "HĐT-003" at bounding box center [109, 44] width 152 height 11
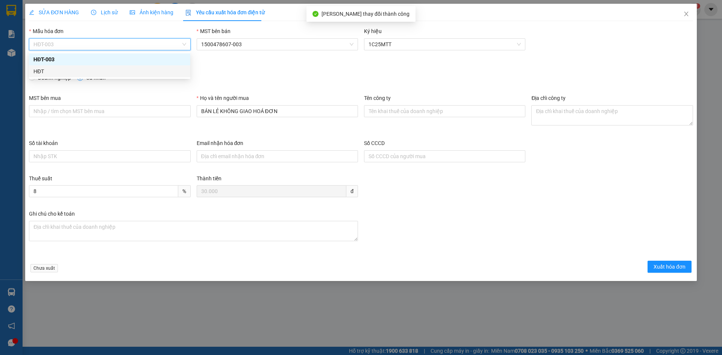
click at [34, 74] on div "HĐT" at bounding box center [109, 71] width 152 height 8
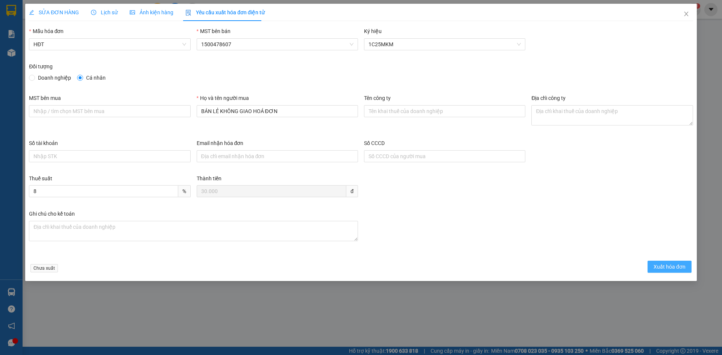
click at [659, 268] on span "Xuất hóa đơn" at bounding box center [670, 267] width 32 height 8
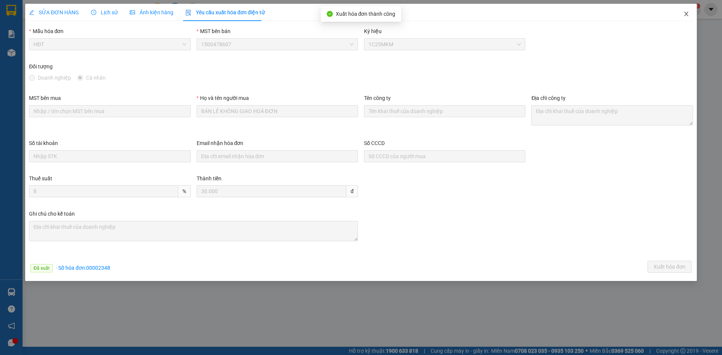
click at [685, 12] on icon "close" at bounding box center [686, 14] width 6 height 6
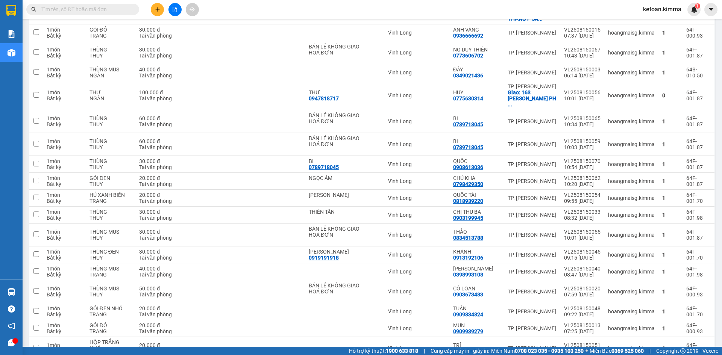
scroll to position [145, 0]
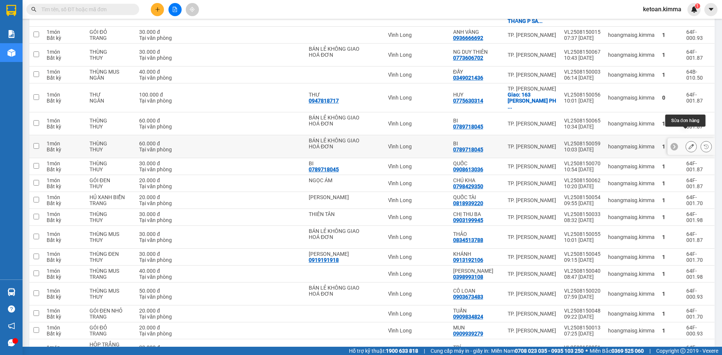
click at [689, 144] on icon at bounding box center [691, 146] width 5 height 5
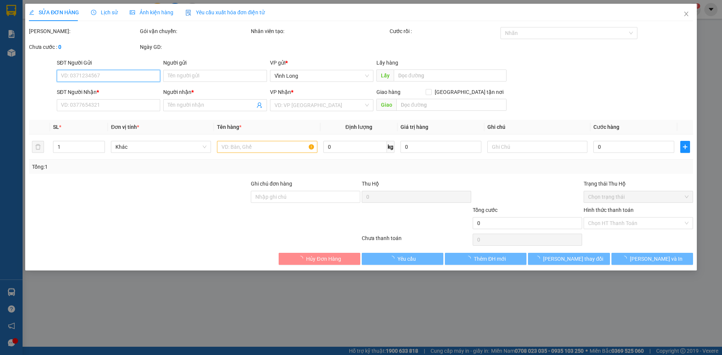
type input "BÁN LẺ KHÔNG GIAO HOÁ ĐƠN"
type input "0789718045"
type input "BI"
type input "HAE G"
type input "60.000"
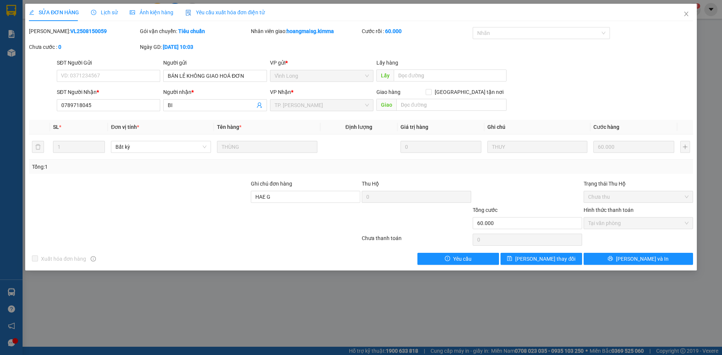
click at [225, 14] on span "Yêu cầu xuất hóa đơn điện tử" at bounding box center [224, 12] width 79 height 6
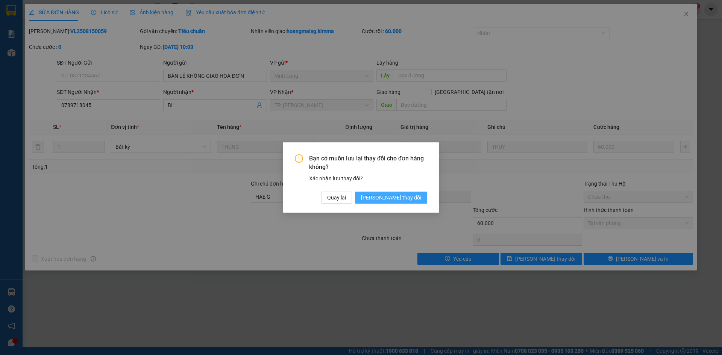
click at [400, 196] on span "[PERSON_NAME] thay đổi" at bounding box center [391, 198] width 60 height 8
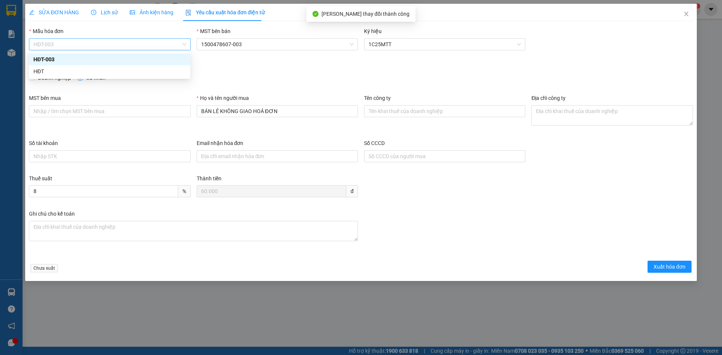
click at [73, 43] on span "HĐT-003" at bounding box center [109, 44] width 152 height 11
click at [32, 70] on div "HĐT" at bounding box center [109, 71] width 161 height 12
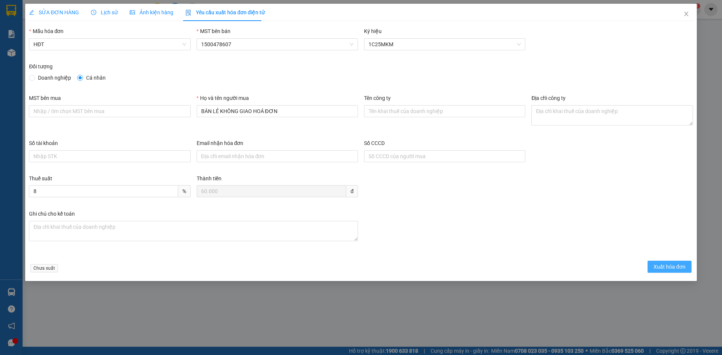
click at [666, 266] on span "Xuất hóa đơn" at bounding box center [670, 267] width 32 height 8
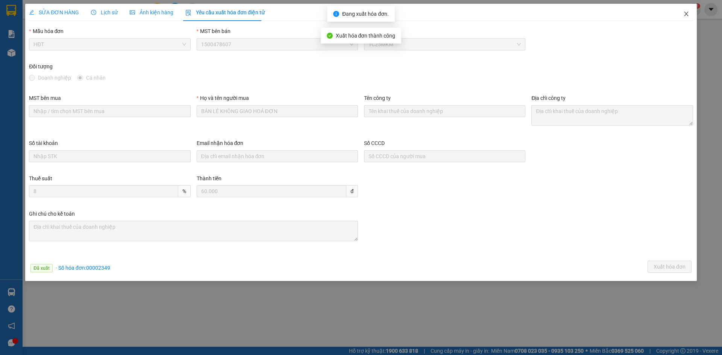
click at [688, 14] on icon "close" at bounding box center [686, 14] width 6 height 6
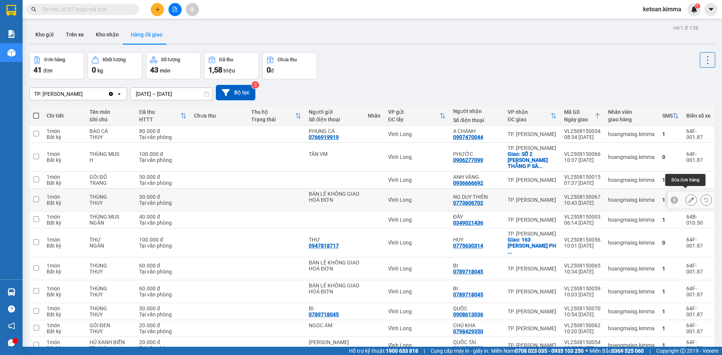
click at [686, 194] on button at bounding box center [691, 200] width 11 height 13
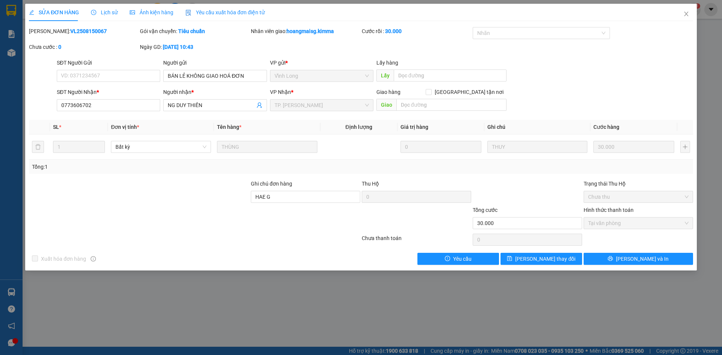
click at [215, 15] on span "Yêu cầu xuất hóa đơn điện tử" at bounding box center [224, 12] width 79 height 6
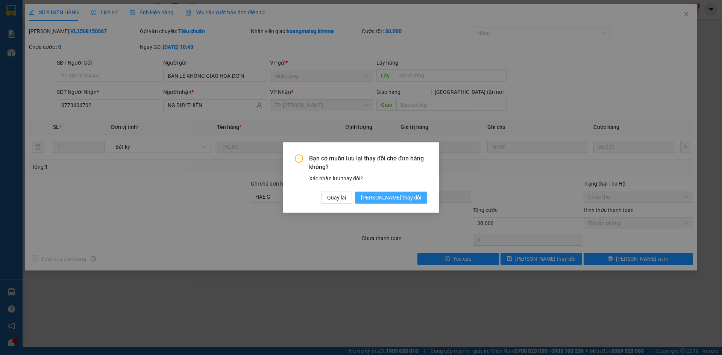
click at [403, 202] on button "[PERSON_NAME] thay đổi" at bounding box center [391, 198] width 72 height 12
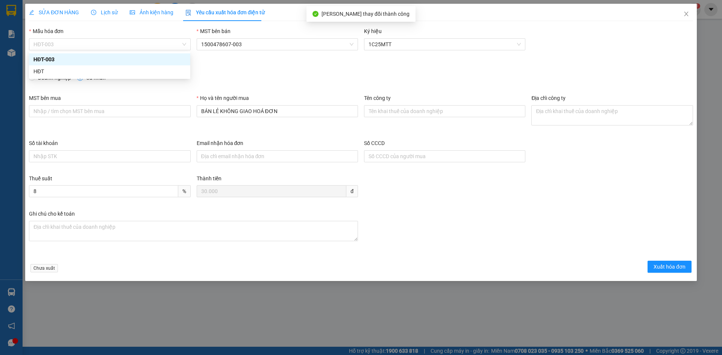
drag, startPoint x: 77, startPoint y: 44, endPoint x: 64, endPoint y: 56, distance: 17.6
click at [77, 44] on span "HĐT-003" at bounding box center [109, 44] width 152 height 11
click at [46, 70] on div "HĐT" at bounding box center [109, 71] width 152 height 8
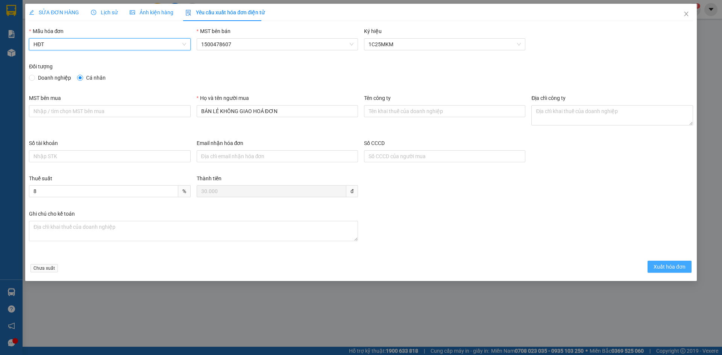
click at [668, 267] on span "Xuất hóa đơn" at bounding box center [670, 267] width 32 height 8
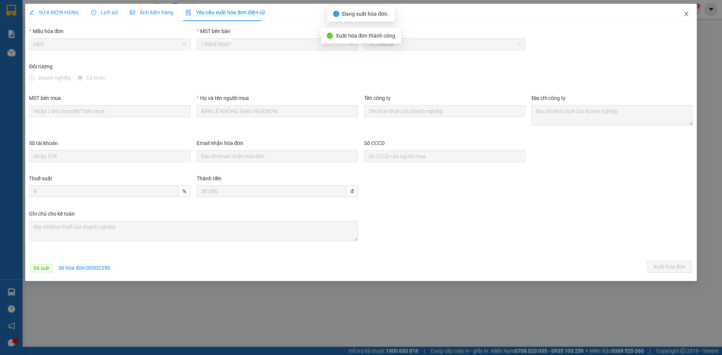
click at [685, 15] on icon "close" at bounding box center [686, 14] width 6 height 6
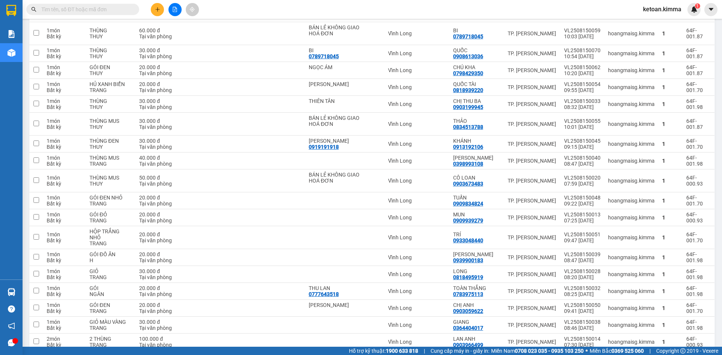
scroll to position [279, 0]
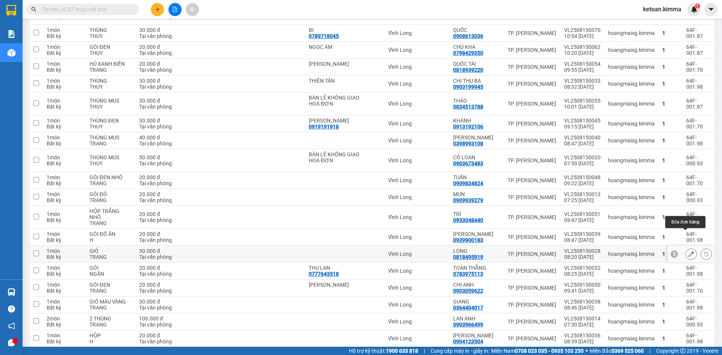
click at [689, 252] on icon at bounding box center [691, 254] width 5 height 5
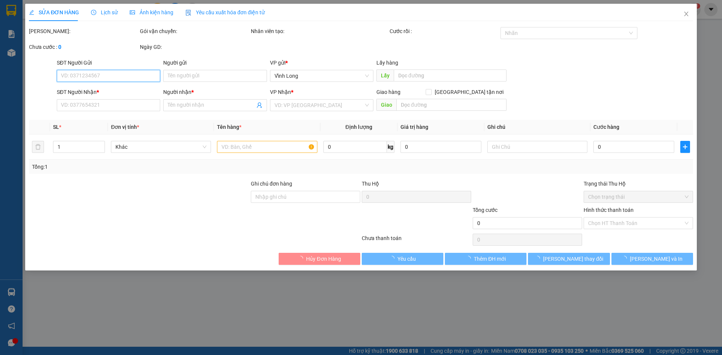
type input "0818495919"
type input "LONG"
type input "30.000"
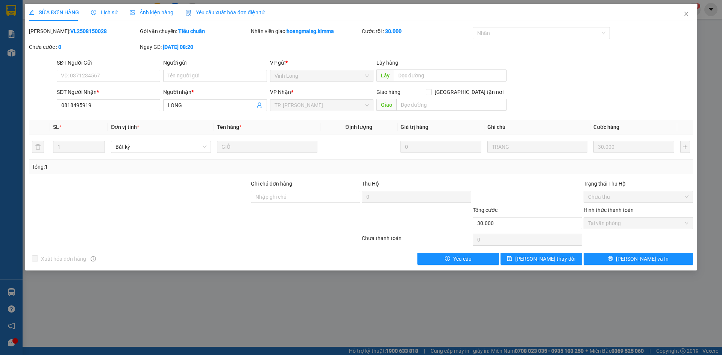
click at [222, 10] on span "Yêu cầu xuất hóa đơn điện tử" at bounding box center [224, 12] width 79 height 6
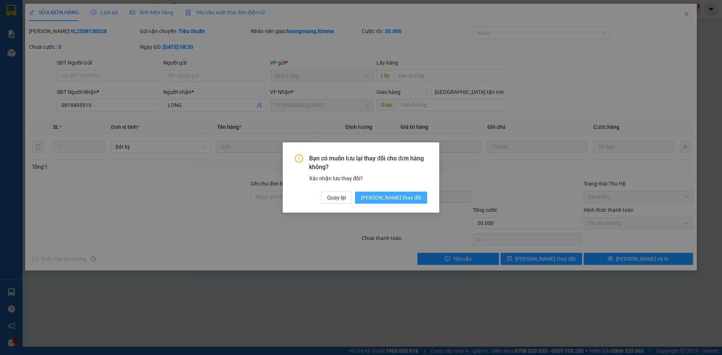
click at [396, 196] on span "[PERSON_NAME] thay đổi" at bounding box center [391, 198] width 60 height 8
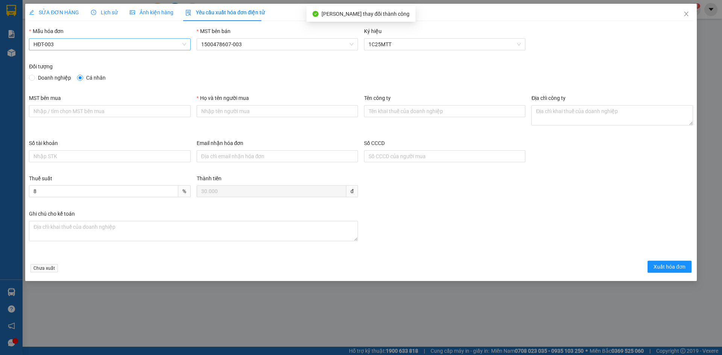
drag, startPoint x: 81, startPoint y: 42, endPoint x: 76, endPoint y: 47, distance: 6.7
click at [80, 42] on span "HĐT-003" at bounding box center [109, 44] width 152 height 11
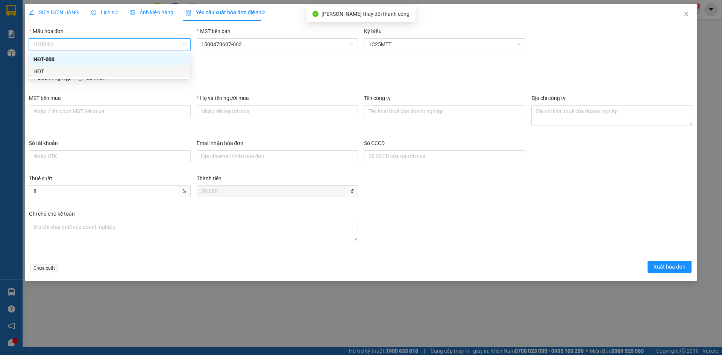
click at [52, 72] on div "HĐT" at bounding box center [109, 71] width 152 height 8
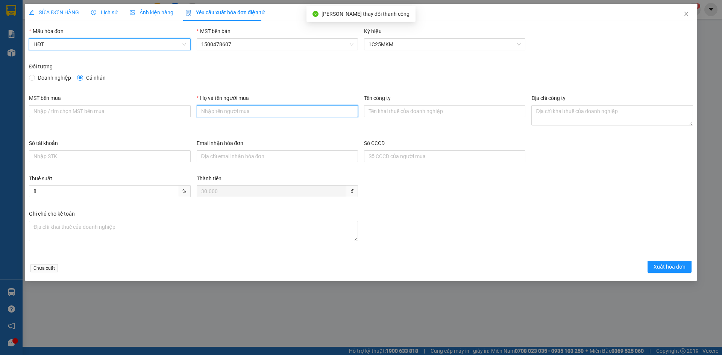
click at [280, 113] on input "Họ và tên người mua" at bounding box center [277, 111] width 161 height 12
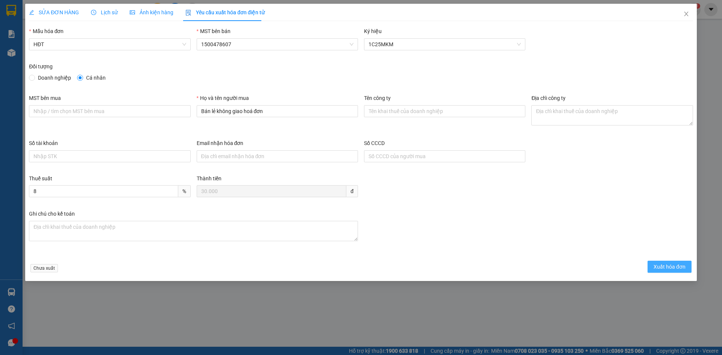
click at [667, 268] on span "Xuất hóa đơn" at bounding box center [670, 267] width 32 height 8
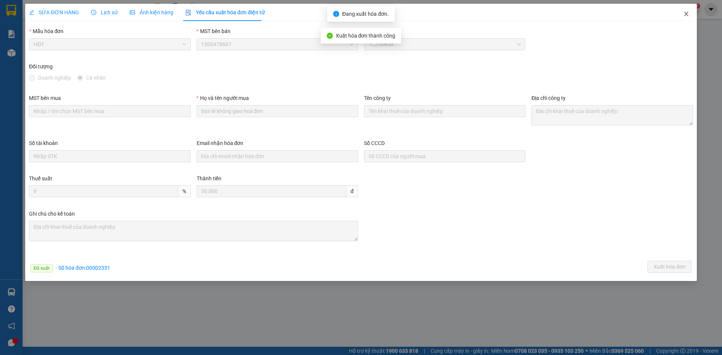
click at [688, 15] on icon "close" at bounding box center [686, 14] width 6 height 6
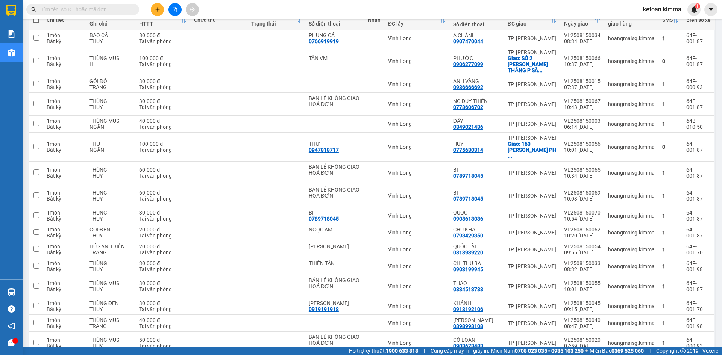
scroll to position [111, 0]
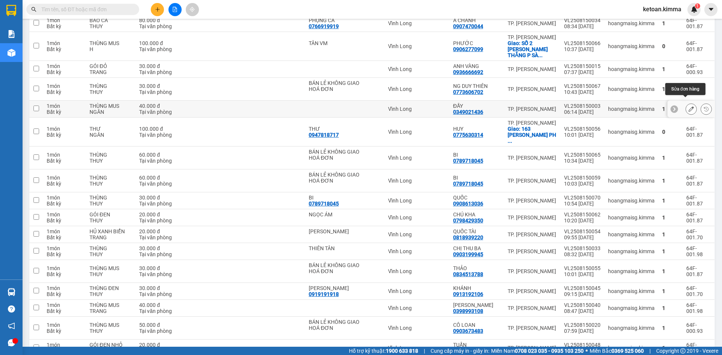
click at [686, 103] on button at bounding box center [691, 109] width 11 height 13
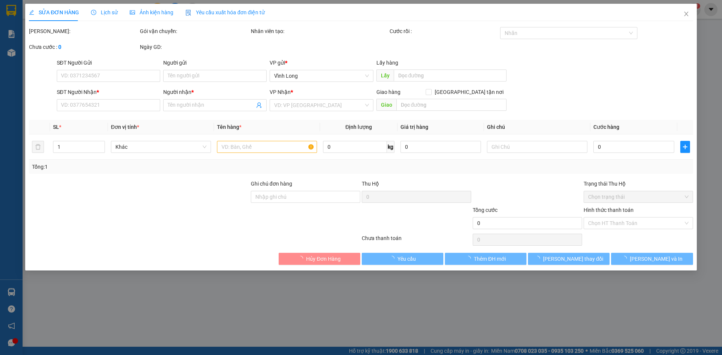
type input "0349021436"
type input "ĐẦY"
type input "HAE G"
type input "40.000"
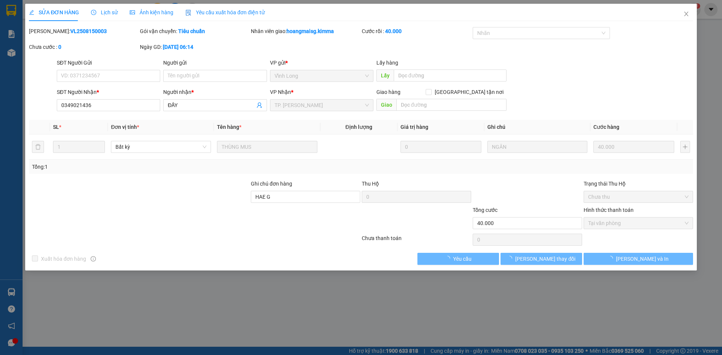
click at [234, 12] on span "Yêu cầu xuất hóa đơn điện tử" at bounding box center [224, 12] width 79 height 6
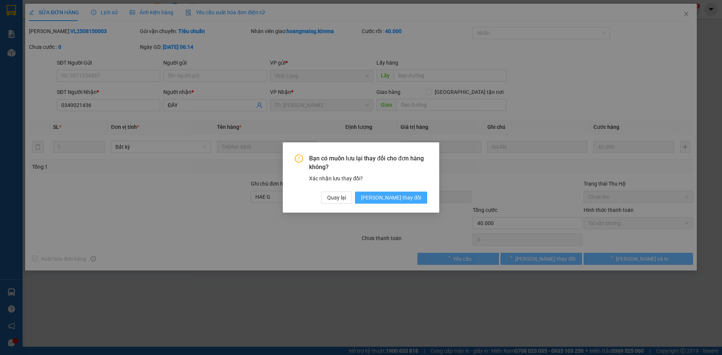
click at [416, 197] on span "[PERSON_NAME] thay đổi" at bounding box center [391, 198] width 60 height 8
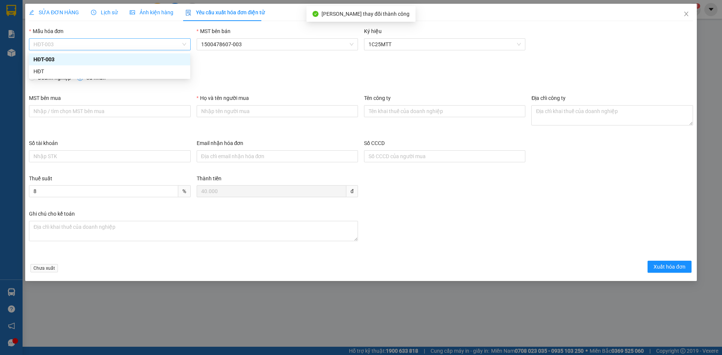
drag, startPoint x: 82, startPoint y: 45, endPoint x: 42, endPoint y: 73, distance: 49.1
click at [82, 46] on span "HĐT-003" at bounding box center [109, 44] width 152 height 11
click at [42, 73] on div "HĐT" at bounding box center [109, 71] width 152 height 8
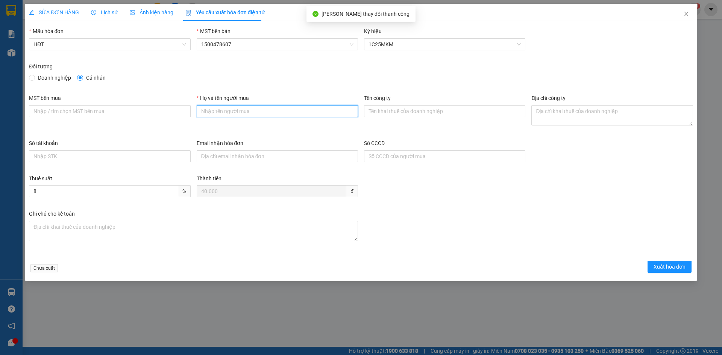
click at [277, 108] on input "Họ và tên người mua" at bounding box center [277, 111] width 161 height 12
type input "Bán lẻ không giao hoá đơn"
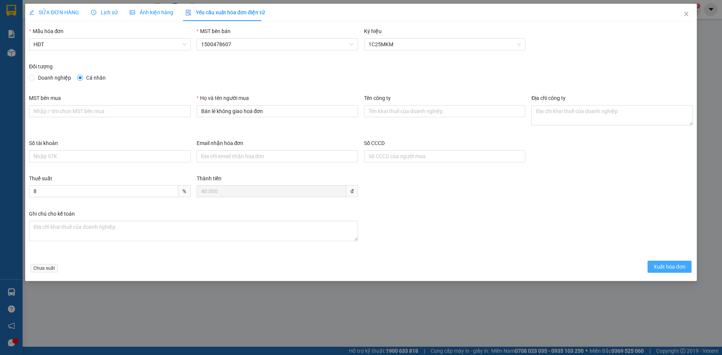
click at [654, 269] on span "Xuất hóa đơn" at bounding box center [670, 267] width 32 height 8
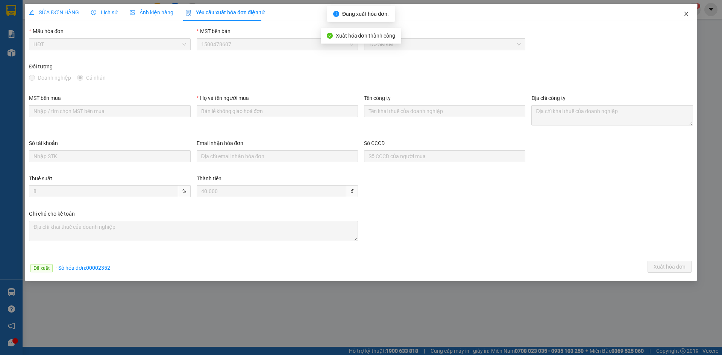
click at [687, 12] on icon "close" at bounding box center [686, 14] width 6 height 6
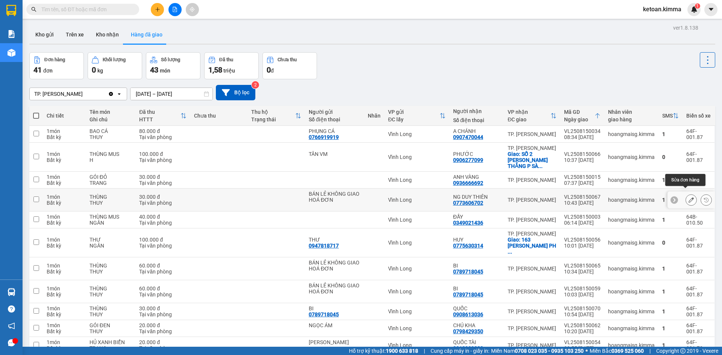
click at [689, 197] on icon at bounding box center [691, 199] width 5 height 5
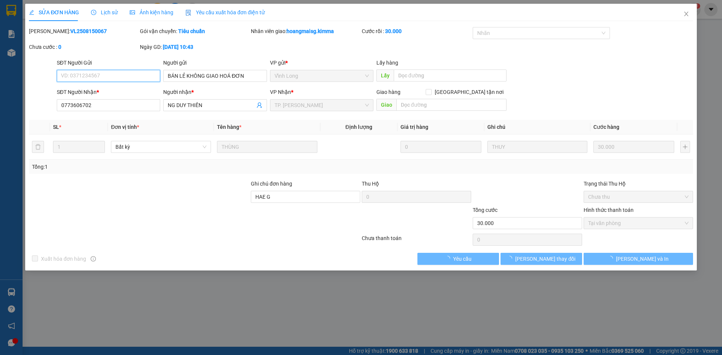
checkbox input "true"
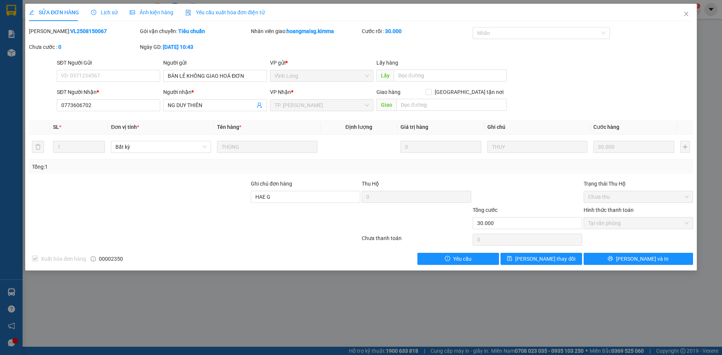
click at [247, 9] on span "Yêu cầu xuất hóa đơn điện tử" at bounding box center [224, 12] width 79 height 6
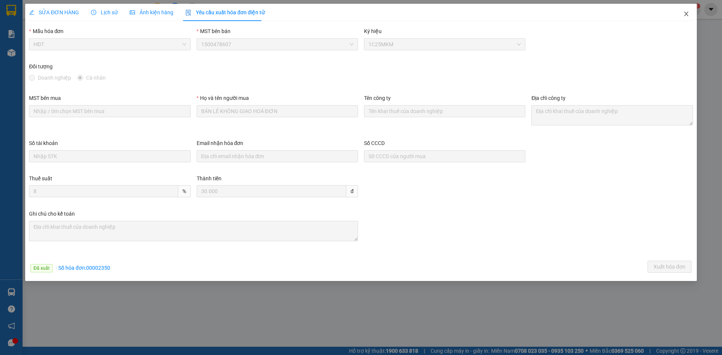
click at [686, 11] on span "Close" at bounding box center [686, 14] width 21 height 21
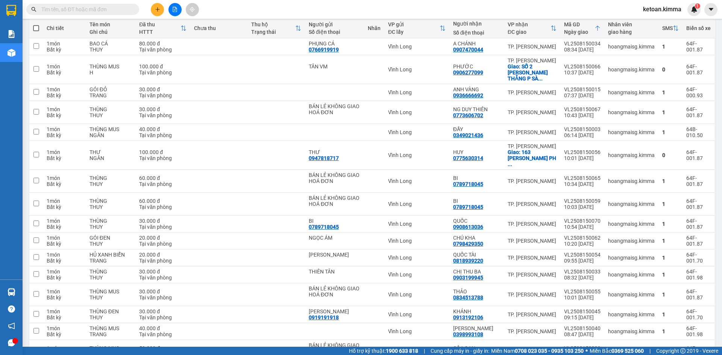
scroll to position [92, 0]
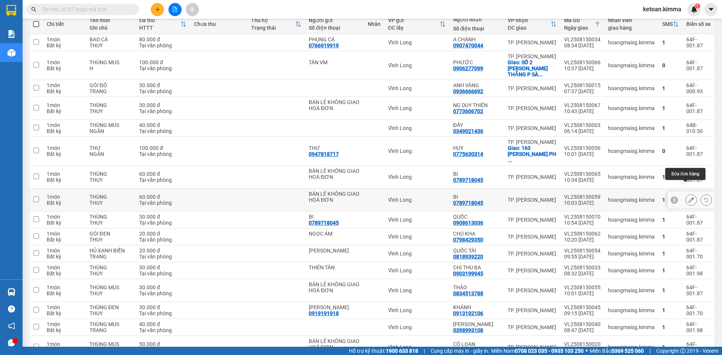
click at [689, 197] on icon at bounding box center [691, 199] width 5 height 5
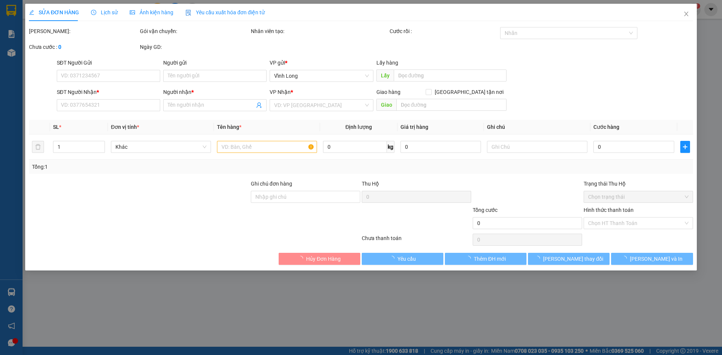
type input "BÁN LẺ KHÔNG GIAO HOÁ ĐƠN"
type input "0789718045"
type input "BI"
type input "HAE G"
type input "60.000"
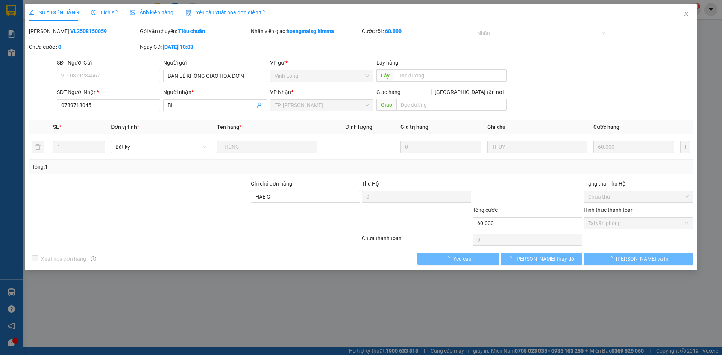
checkbox input "true"
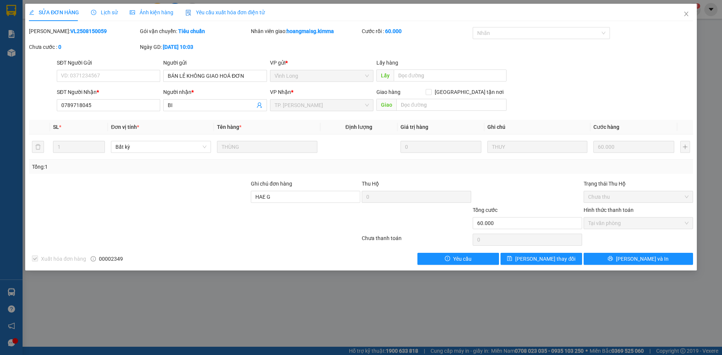
click at [225, 11] on span "Yêu cầu xuất hóa đơn điện tử" at bounding box center [224, 12] width 79 height 6
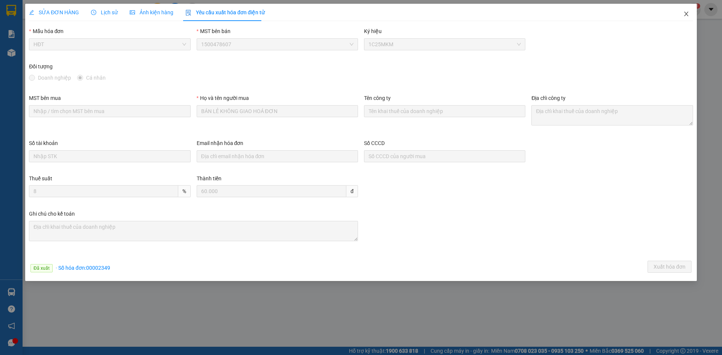
click at [686, 15] on icon "close" at bounding box center [686, 14] width 6 height 6
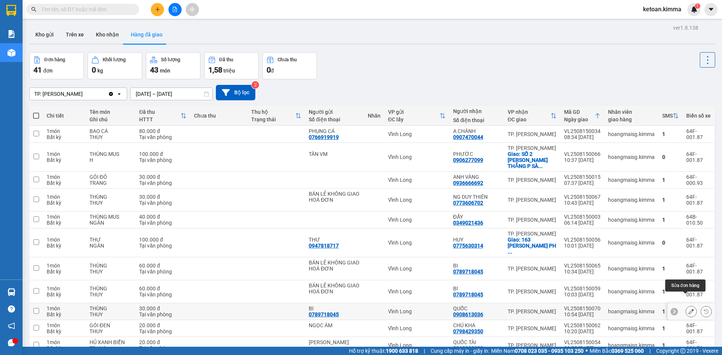
click at [689, 309] on icon at bounding box center [691, 311] width 5 height 5
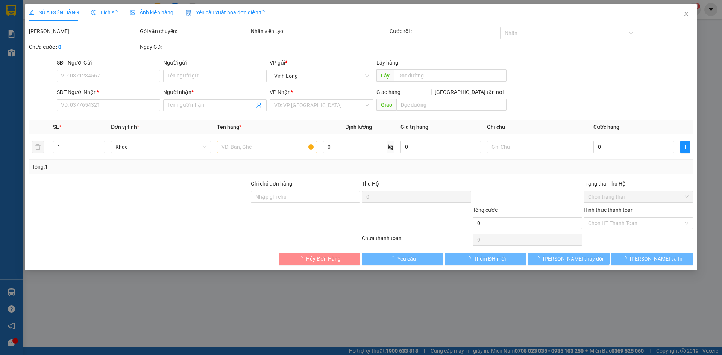
type input "0789718045"
type input "BI"
type input "0908613036"
type input "QUỐC"
type input "HAE G"
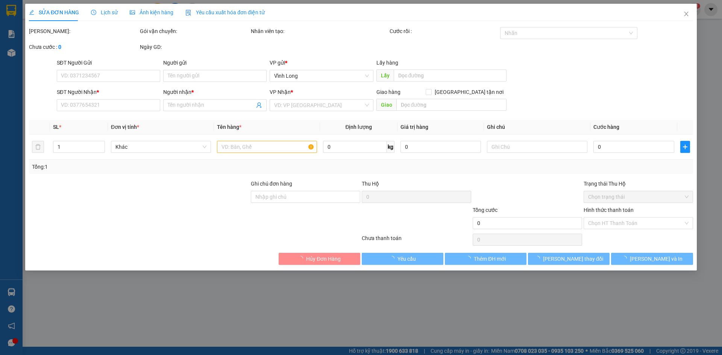
type input "30.000"
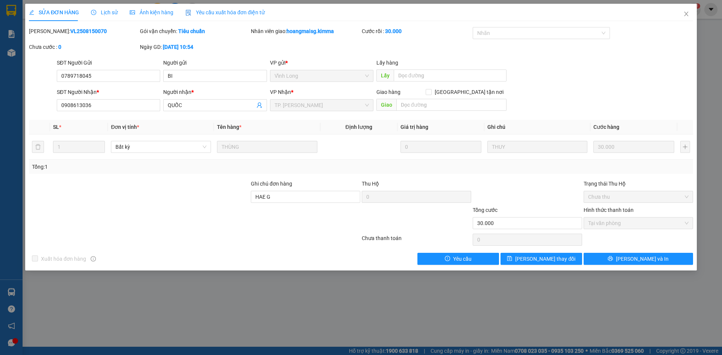
click at [243, 15] on span "Yêu cầu xuất hóa đơn điện tử" at bounding box center [224, 12] width 79 height 6
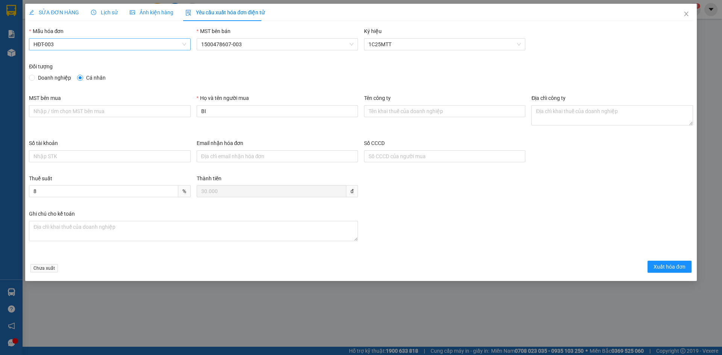
drag, startPoint x: 82, startPoint y: 44, endPoint x: 79, endPoint y: 49, distance: 5.4
click at [82, 46] on span "HĐT-003" at bounding box center [109, 44] width 152 height 11
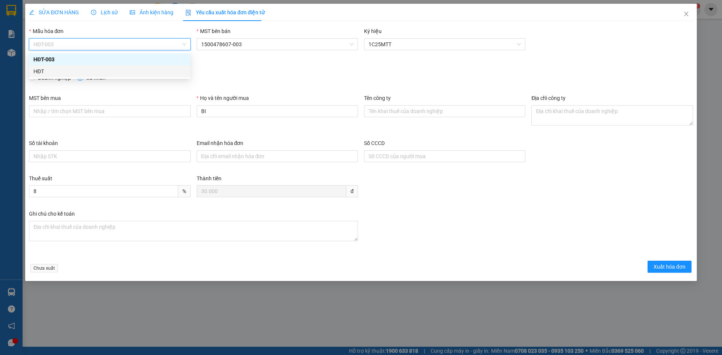
click at [50, 74] on div "HĐT" at bounding box center [109, 71] width 152 height 8
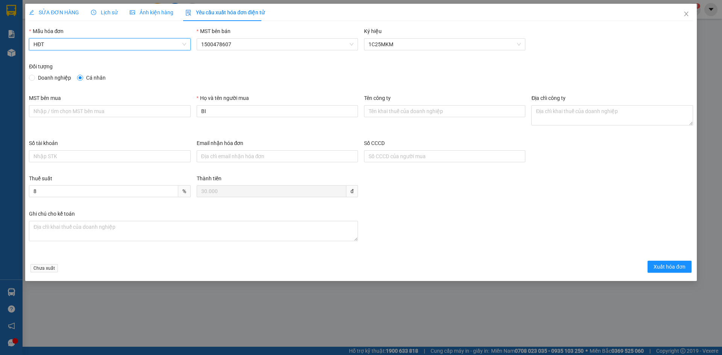
click at [241, 103] on div "Họ và tên người mua" at bounding box center [277, 99] width 161 height 11
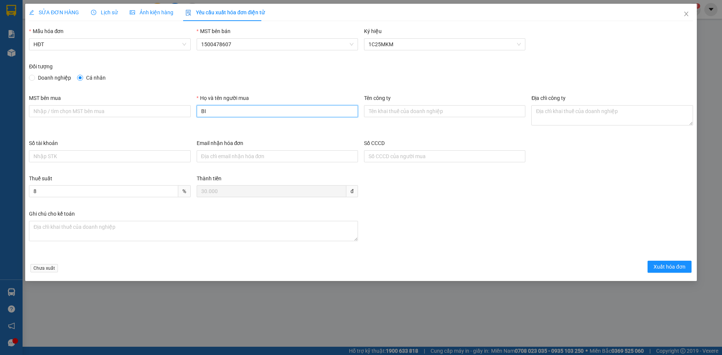
click at [241, 108] on input "BI" at bounding box center [277, 111] width 161 height 12
type input "B"
click at [228, 111] on input "Họ và tên người mua" at bounding box center [277, 111] width 161 height 12
type input "Bán lẻ không giao hoá đơn"
click at [677, 265] on span "Xuất hóa đơn" at bounding box center [670, 267] width 32 height 8
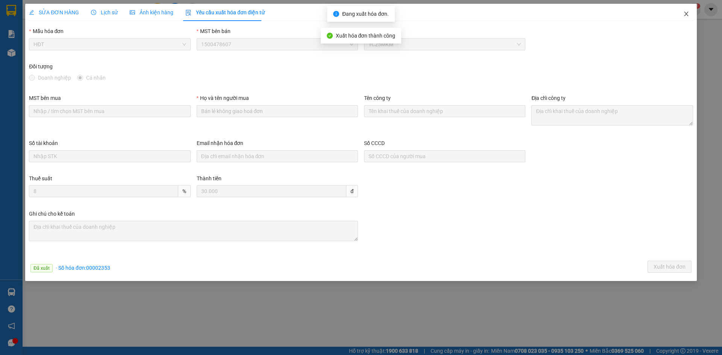
click at [687, 13] on icon "close" at bounding box center [686, 14] width 4 height 5
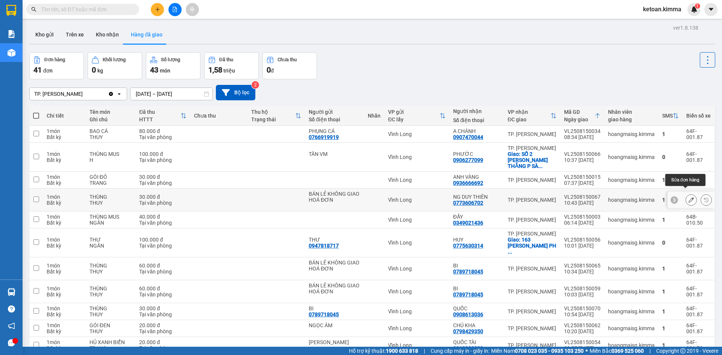
click at [689, 197] on icon at bounding box center [691, 199] width 5 height 5
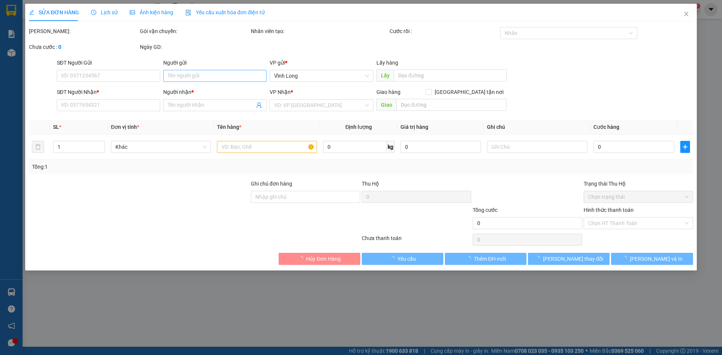
type input "BÁN LẺ KHÔNG GIAO HOÁ ĐƠN"
type input "0773606702"
type input "NG DUY THIÊN"
type input "HAE G"
type input "30.000"
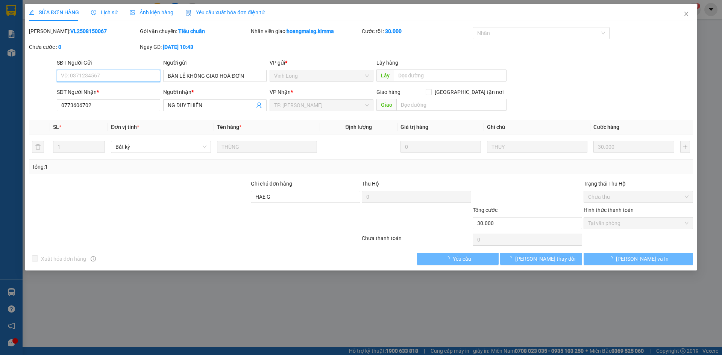
checkbox input "true"
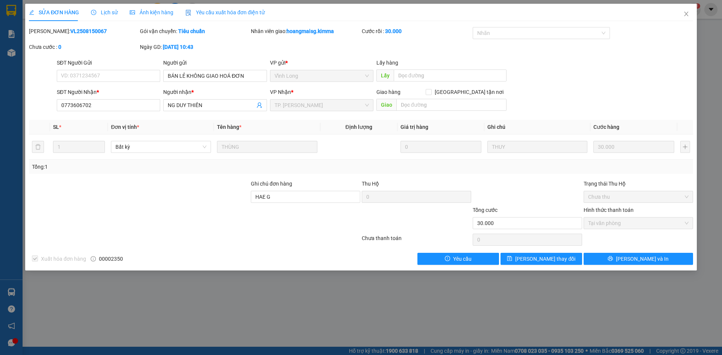
click at [236, 11] on span "Yêu cầu xuất hóa đơn điện tử" at bounding box center [224, 12] width 79 height 6
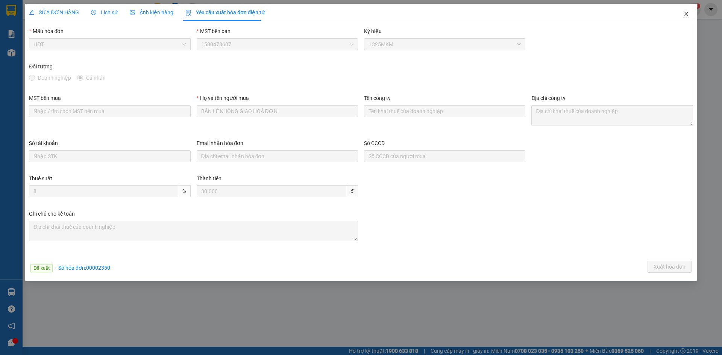
click at [687, 14] on icon "close" at bounding box center [686, 14] width 4 height 5
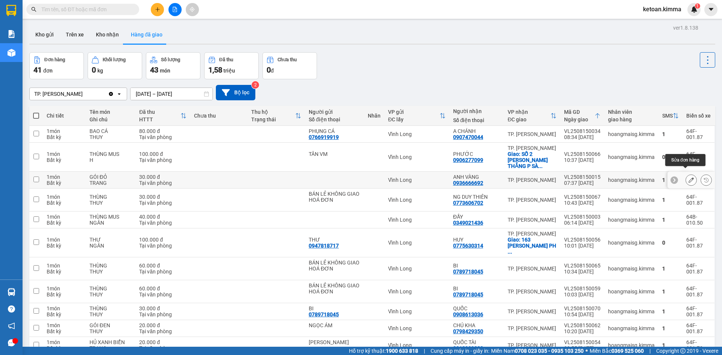
click at [689, 177] on icon at bounding box center [691, 179] width 5 height 5
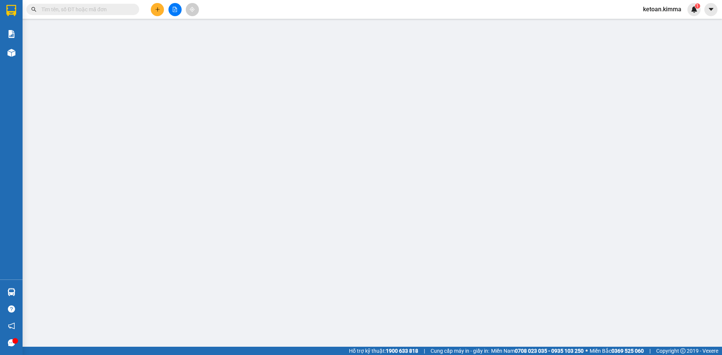
type input "0936666692"
type input "ANH VÀNG"
type input "30.000"
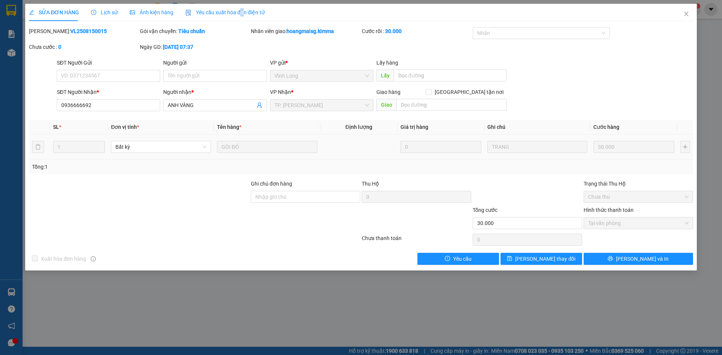
click at [240, 9] on span "Yêu cầu xuất hóa đơn điện tử" at bounding box center [224, 12] width 79 height 6
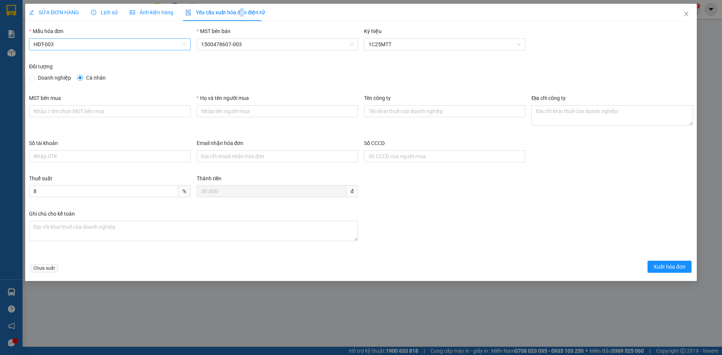
click at [106, 46] on span "HĐT-003" at bounding box center [109, 44] width 152 height 11
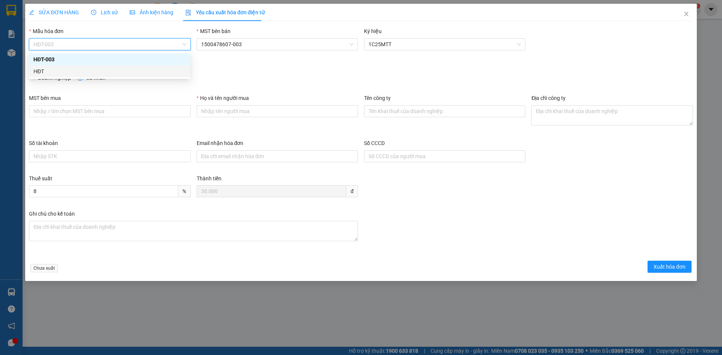
click at [46, 77] on div "HĐT" at bounding box center [109, 71] width 161 height 12
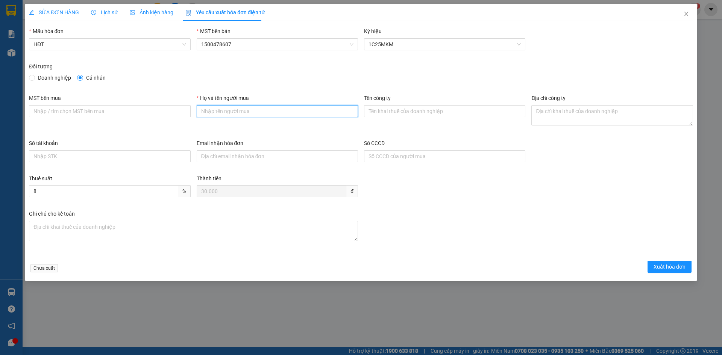
click at [292, 110] on input "Họ và tên người mua" at bounding box center [277, 111] width 161 height 12
click at [285, 110] on input "Họ và tên người mua" at bounding box center [277, 111] width 161 height 12
click at [218, 111] on input "Họ và tên người mua" at bounding box center [277, 111] width 161 height 12
click at [211, 114] on input "Họ và tên người mua" at bounding box center [277, 111] width 161 height 12
type input "Bán lẻ không giao hoá đơn"
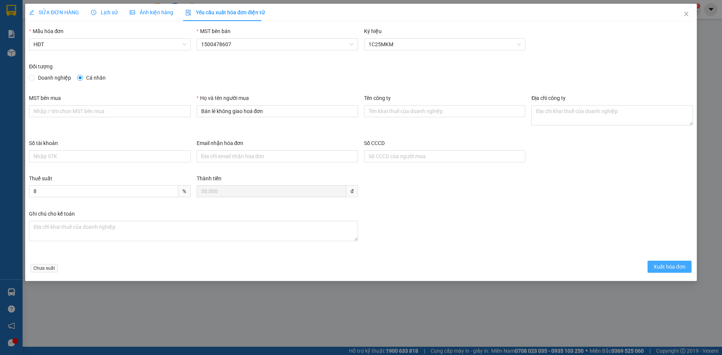
click at [668, 271] on button "Xuất hóa đơn" at bounding box center [670, 267] width 44 height 12
click at [689, 14] on icon "close" at bounding box center [686, 14] width 6 height 6
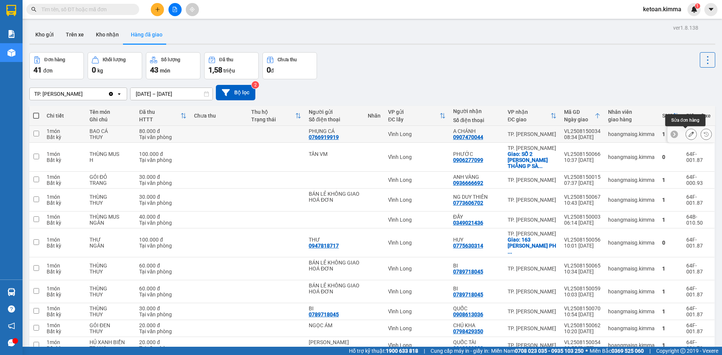
click at [688, 132] on button at bounding box center [691, 134] width 11 height 13
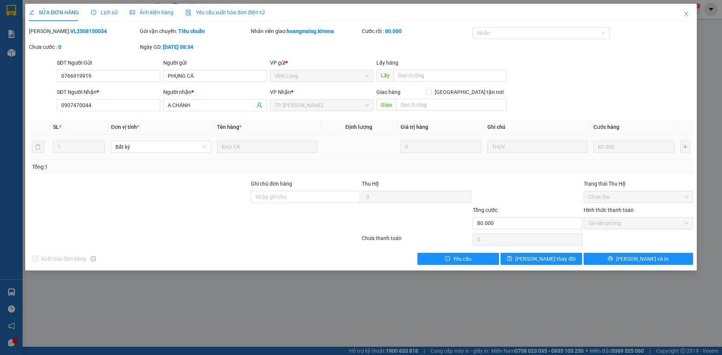
click at [221, 11] on span "Yêu cầu xuất hóa đơn điện tử" at bounding box center [224, 12] width 79 height 6
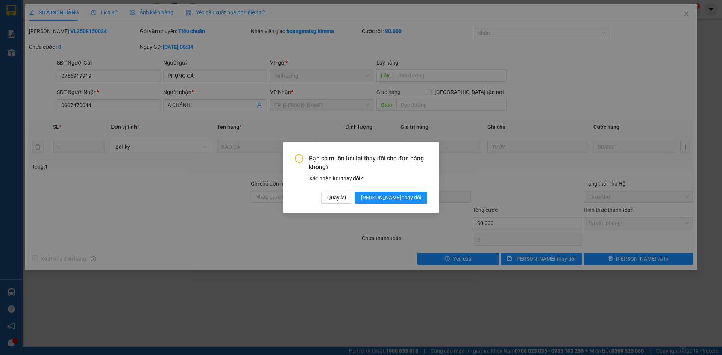
drag, startPoint x: 408, startPoint y: 197, endPoint x: 306, endPoint y: 162, distance: 108.0
click at [407, 197] on span "[PERSON_NAME] thay đổi" at bounding box center [391, 198] width 60 height 8
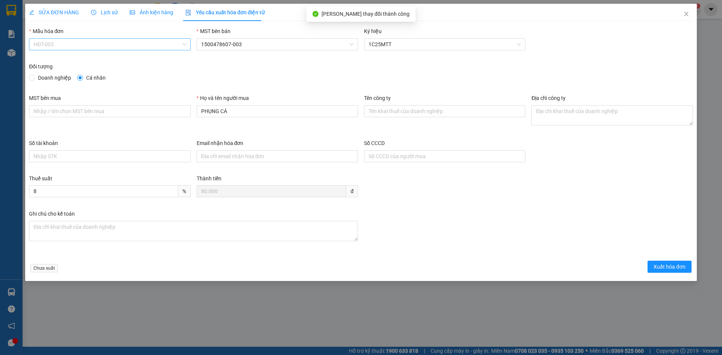
click at [80, 44] on span "HĐT-003" at bounding box center [109, 44] width 152 height 11
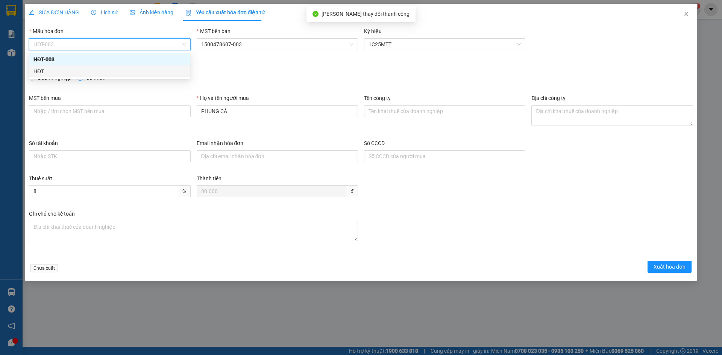
click at [53, 71] on div "HĐT" at bounding box center [109, 71] width 152 height 8
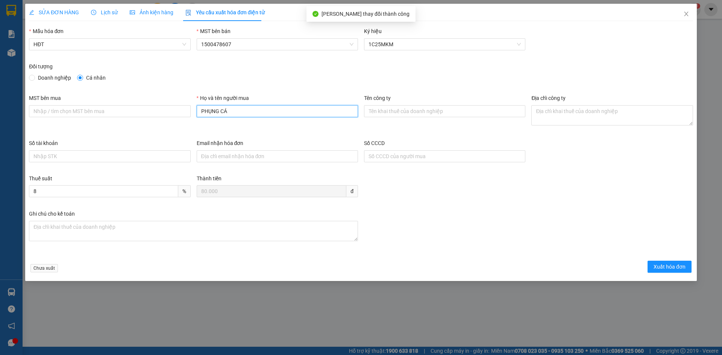
click at [281, 116] on input "PHỤNG CÁ" at bounding box center [277, 111] width 161 height 12
type input "P"
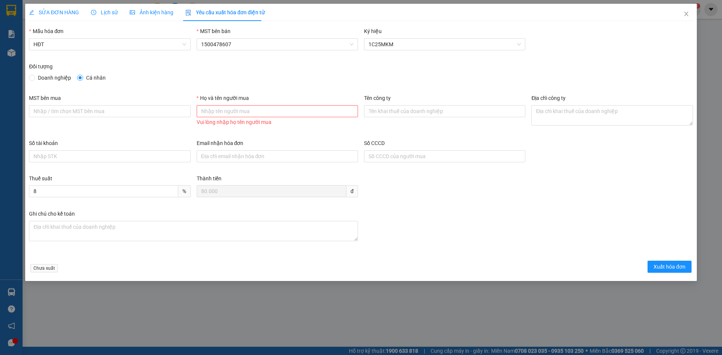
click at [244, 103] on div "Họ và tên người mua" at bounding box center [277, 99] width 161 height 11
click at [248, 107] on input "Họ và tên người mua" at bounding box center [277, 111] width 161 height 12
type input "Bán lẻ không giao hoá đơn"
click at [655, 262] on button "Xuất hóa đơn" at bounding box center [670, 267] width 44 height 12
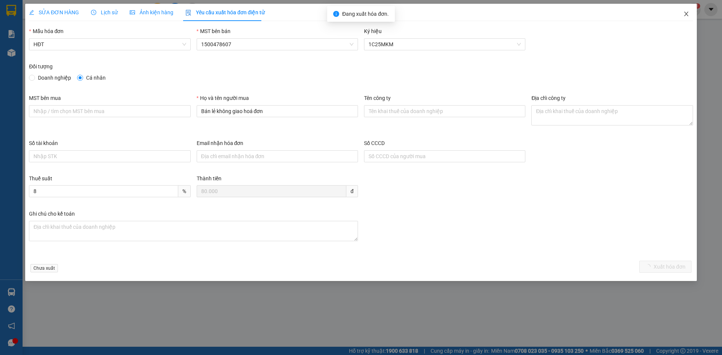
click at [689, 15] on icon "close" at bounding box center [686, 14] width 6 height 6
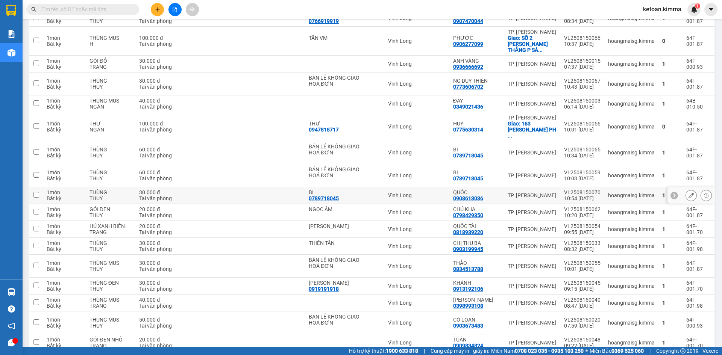
scroll to position [301, 0]
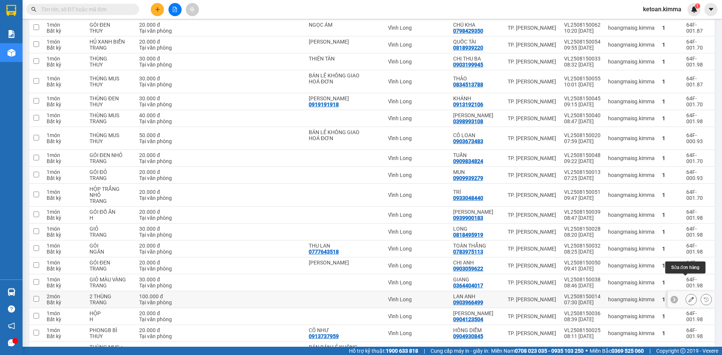
click at [689, 297] on icon at bounding box center [691, 299] width 5 height 5
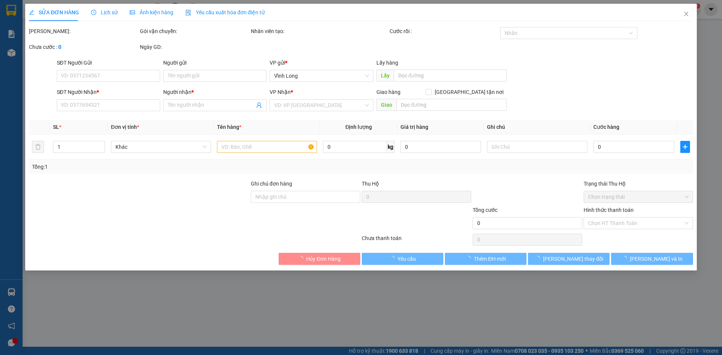
type input "0903966499"
type input "LAN ANH"
type input "100.000"
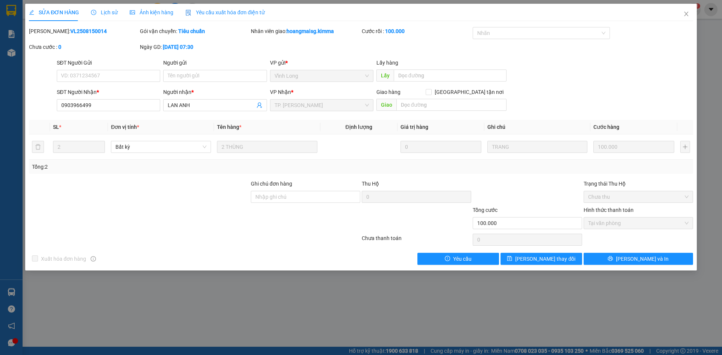
click at [246, 8] on div "Yêu cầu xuất hóa đơn điện tử" at bounding box center [224, 12] width 79 height 17
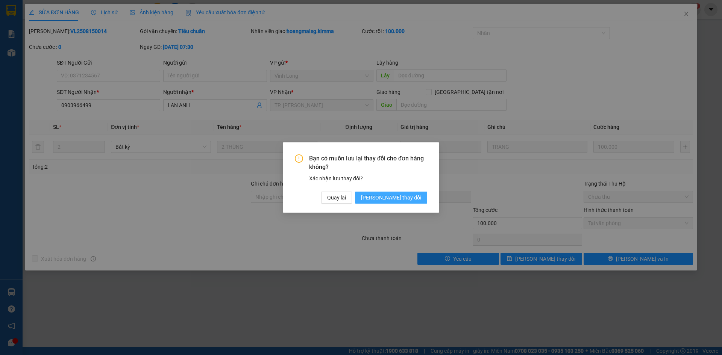
click at [391, 196] on button "[PERSON_NAME] thay đổi" at bounding box center [391, 198] width 72 height 12
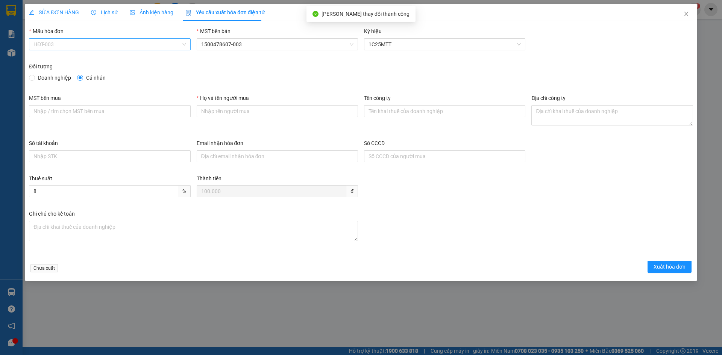
click at [63, 38] on div "HĐT-003" at bounding box center [109, 44] width 161 height 12
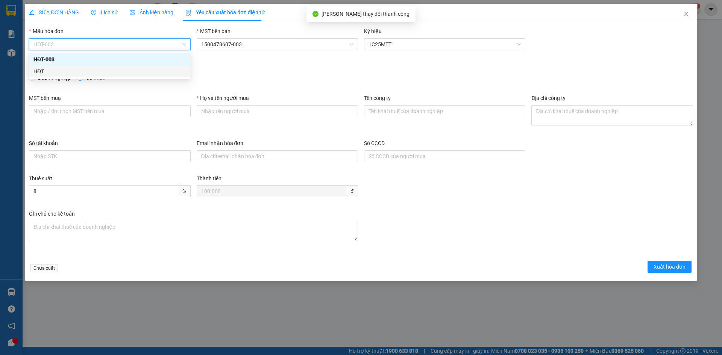
click at [41, 68] on div "HĐT" at bounding box center [109, 71] width 152 height 8
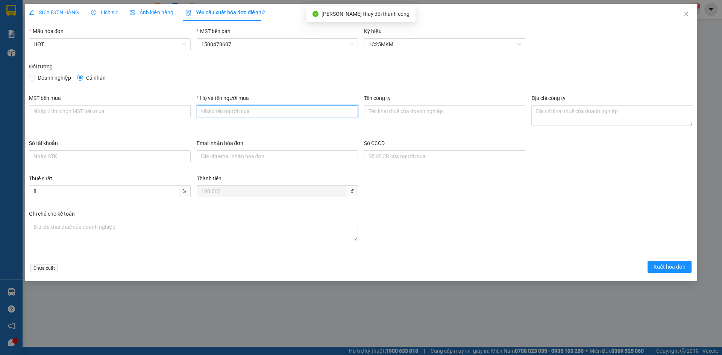
click at [269, 112] on input "Họ và tên người mua" at bounding box center [277, 111] width 161 height 12
type input "Bán lẻ không giao hoá đơn"
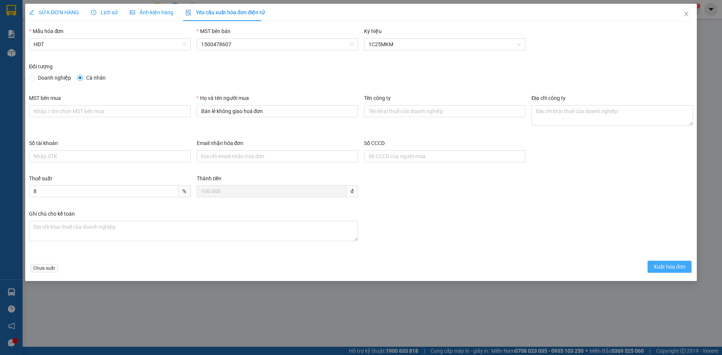
click at [674, 266] on span "Xuất hóa đơn" at bounding box center [670, 267] width 32 height 8
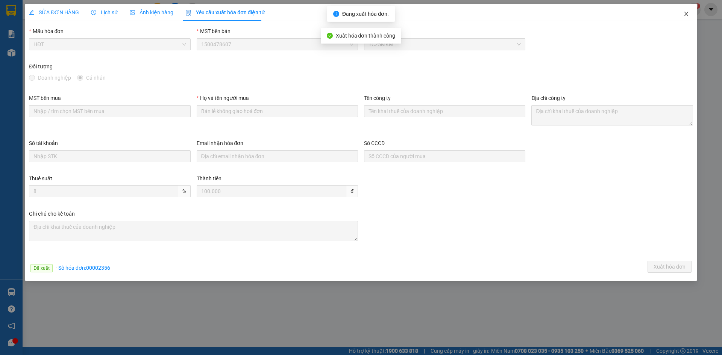
click at [686, 16] on icon "close" at bounding box center [686, 14] width 6 height 6
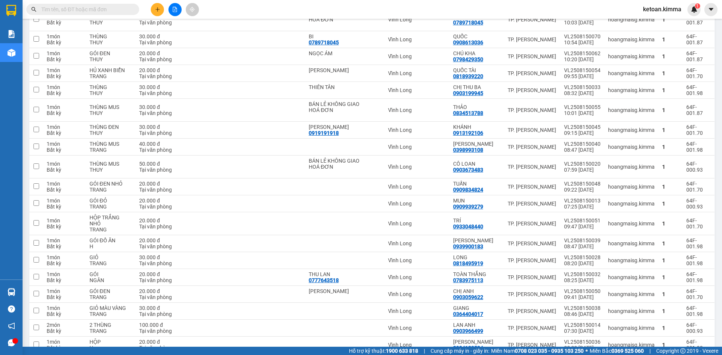
scroll to position [273, 0]
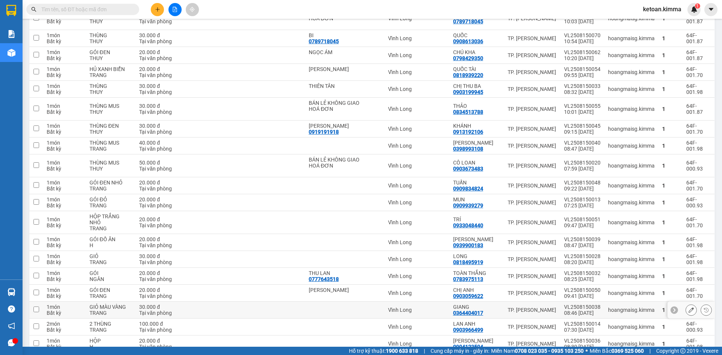
click at [686, 304] on button at bounding box center [691, 310] width 11 height 13
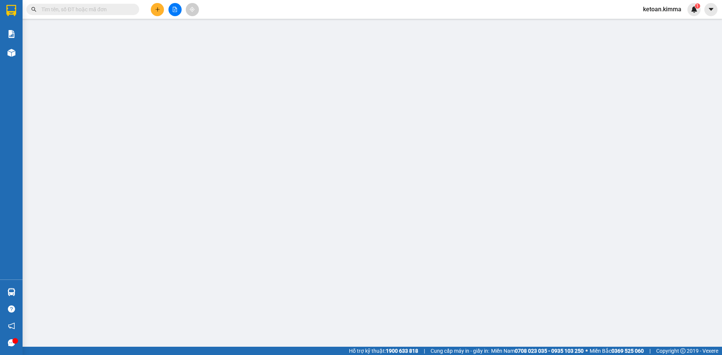
type input "0364404017"
type input "GIANG"
type input "HAE G"
type input "30.000"
